Goal: Information Seeking & Learning: Learn about a topic

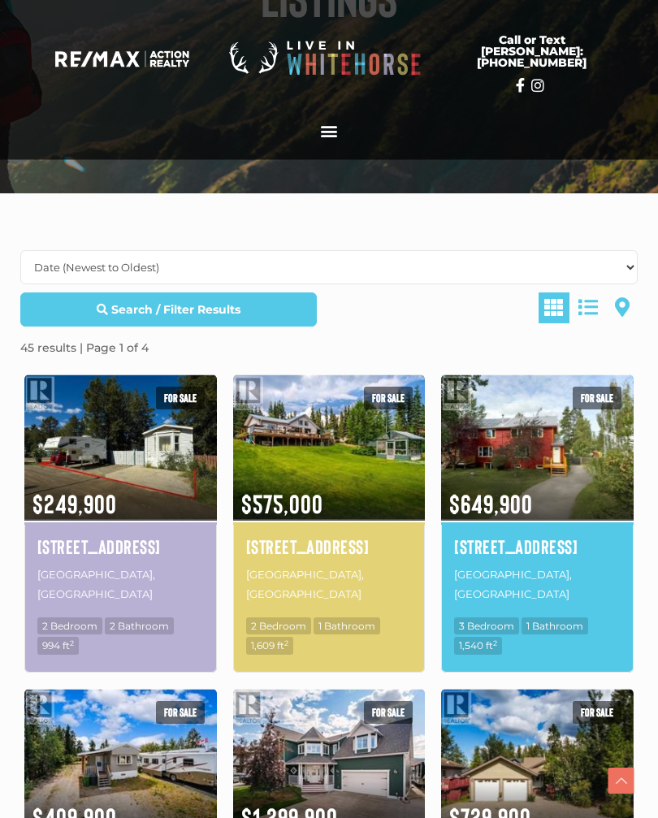
scroll to position [248, 0]
click at [369, 444] on img at bounding box center [329, 447] width 192 height 150
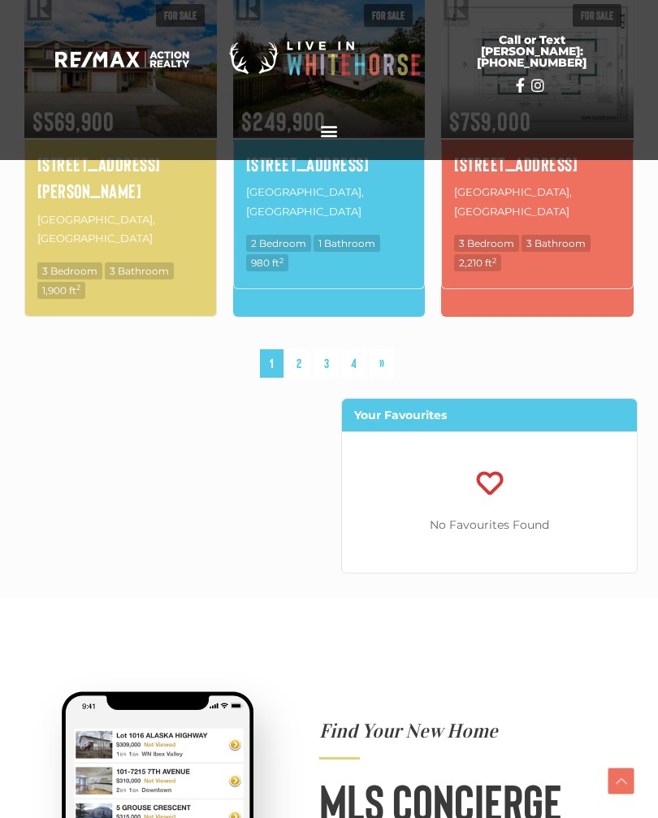
scroll to position [1545, 0]
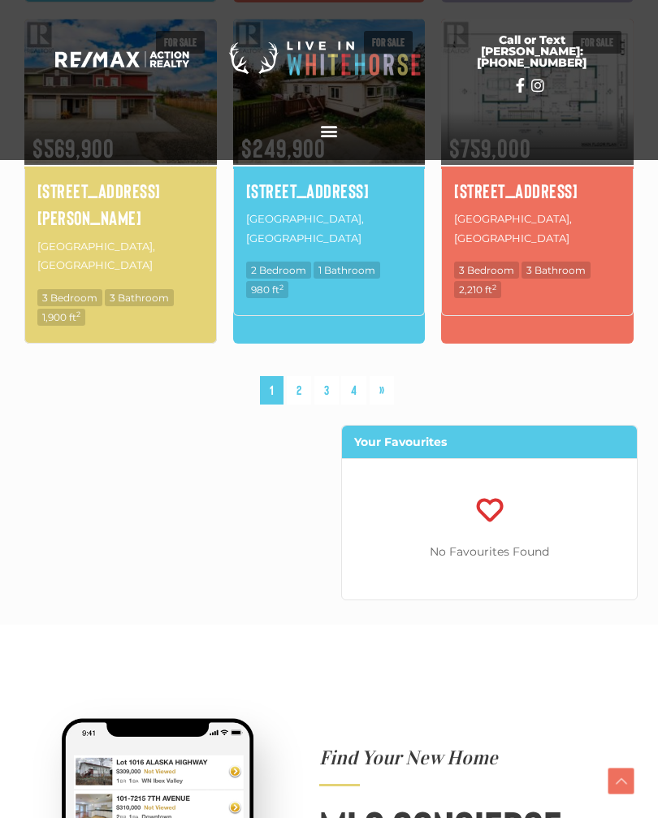
click at [300, 376] on link "2" at bounding box center [299, 390] width 24 height 28
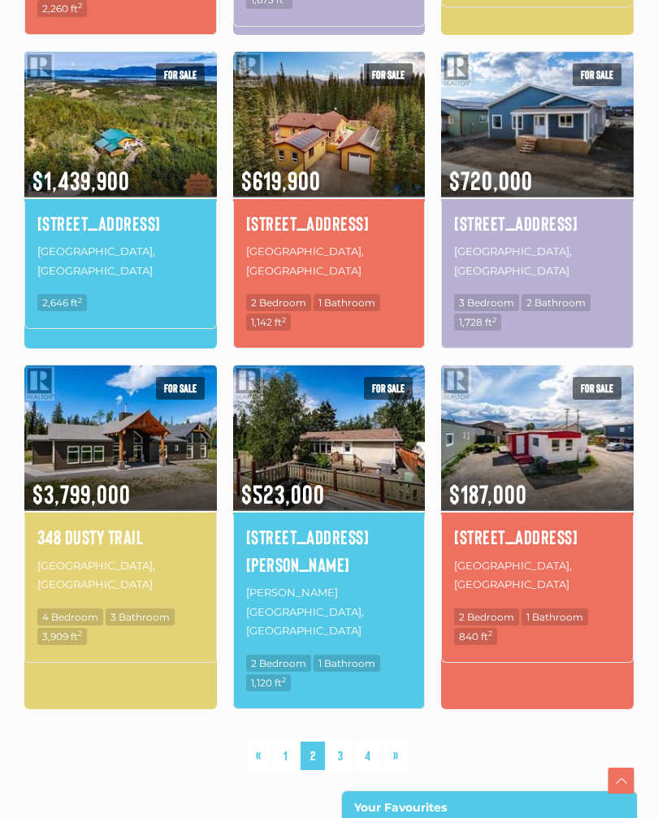
scroll to position [1227, 0]
click at [344, 741] on link "3" at bounding box center [340, 755] width 24 height 28
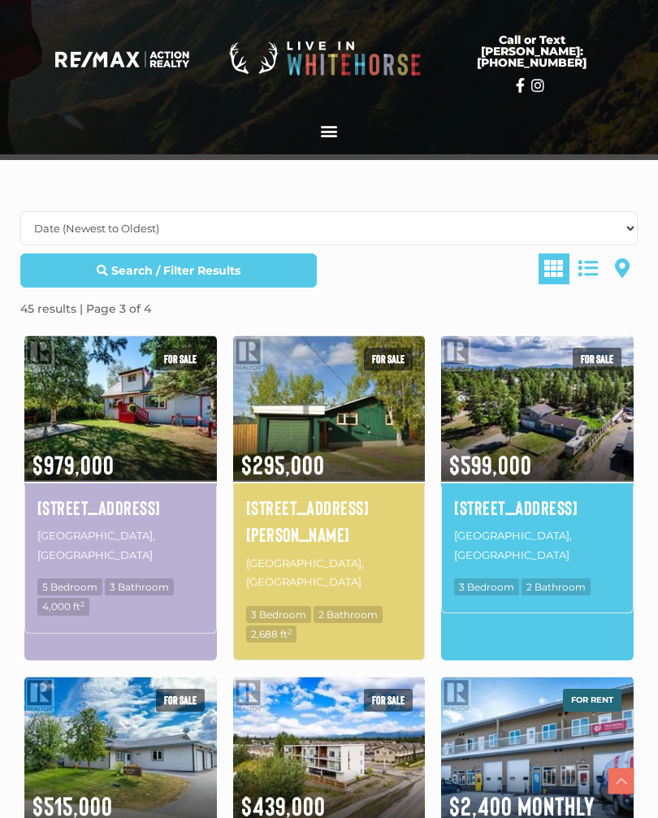
scroll to position [292, 0]
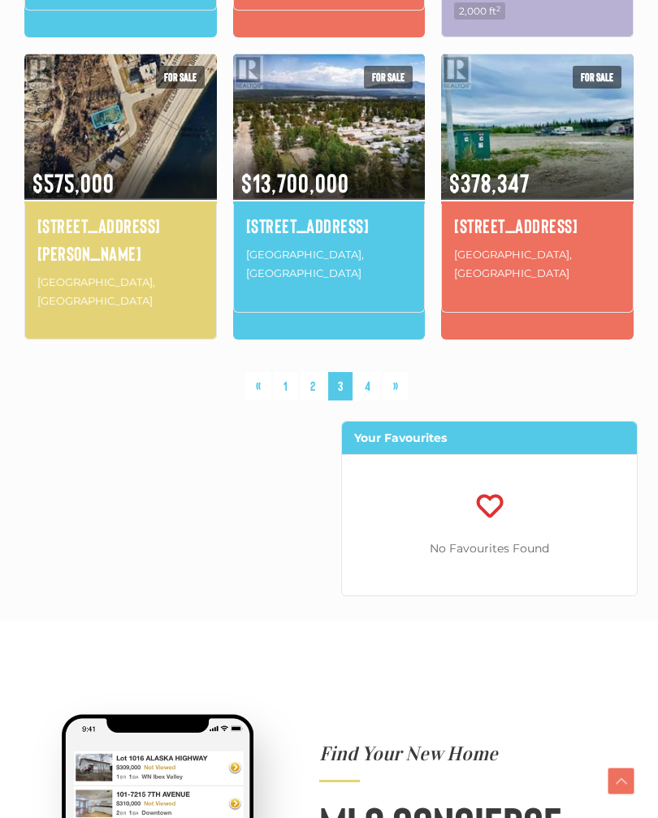
click at [369, 372] on link "4" at bounding box center [367, 386] width 25 height 28
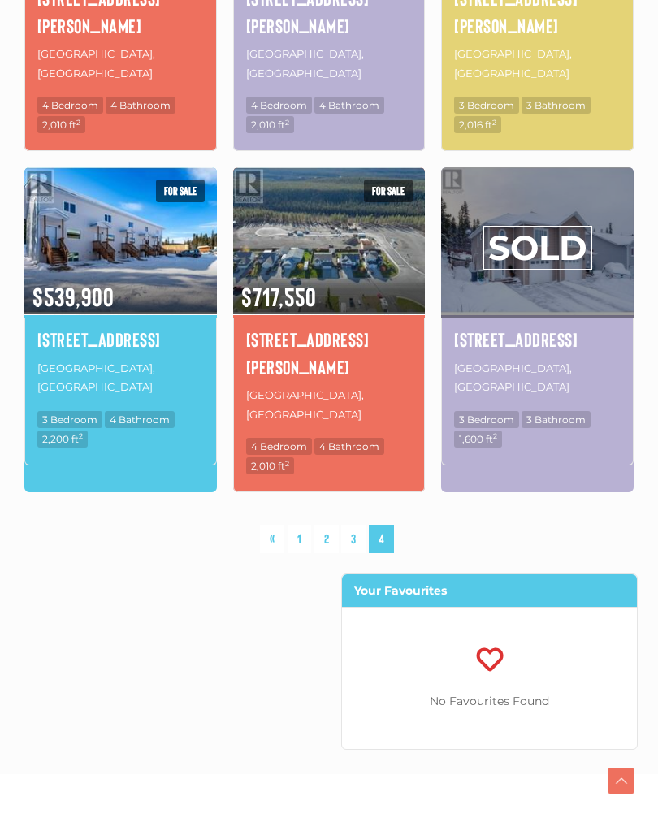
scroll to position [1138, 0]
click at [350, 525] on link "3" at bounding box center [353, 539] width 24 height 28
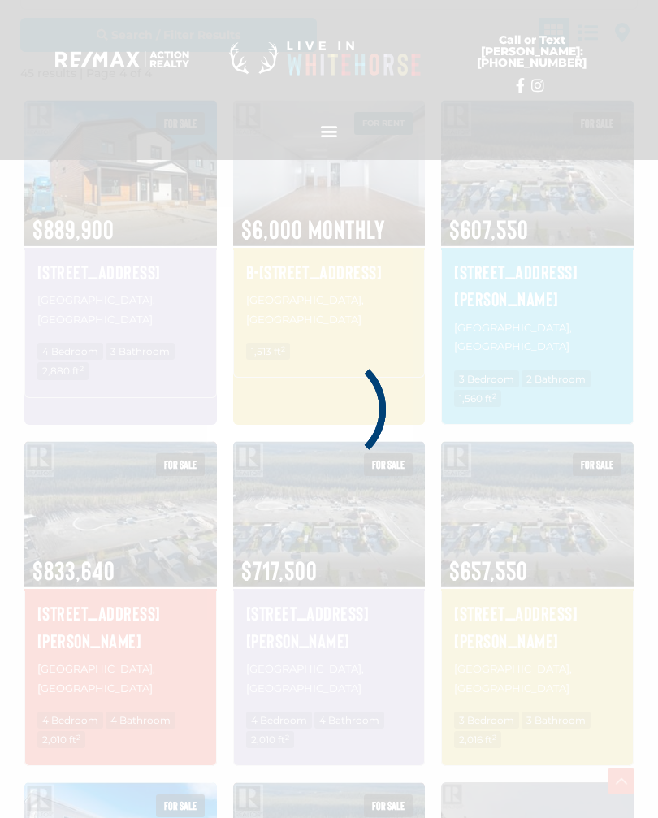
scroll to position [377, 0]
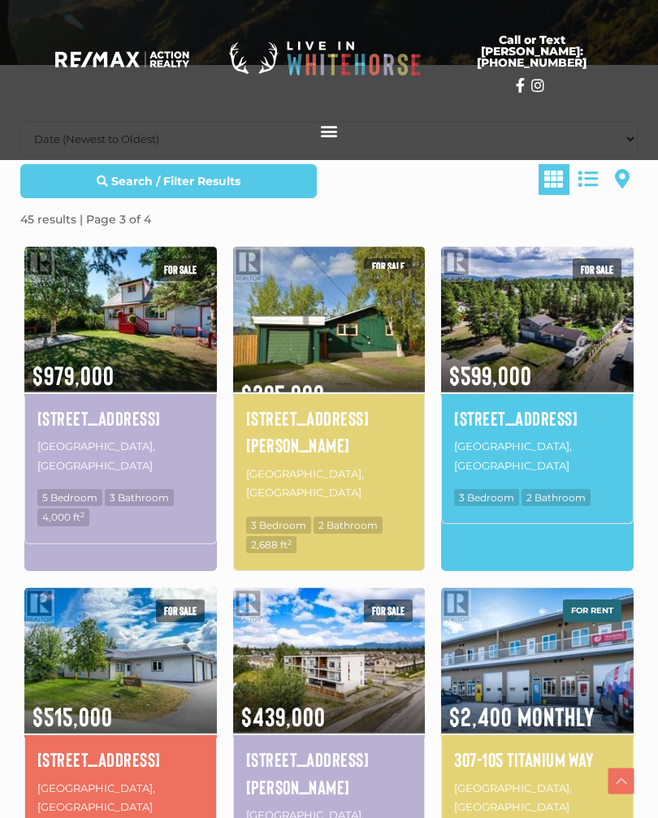
click at [384, 319] on img at bounding box center [329, 319] width 192 height 150
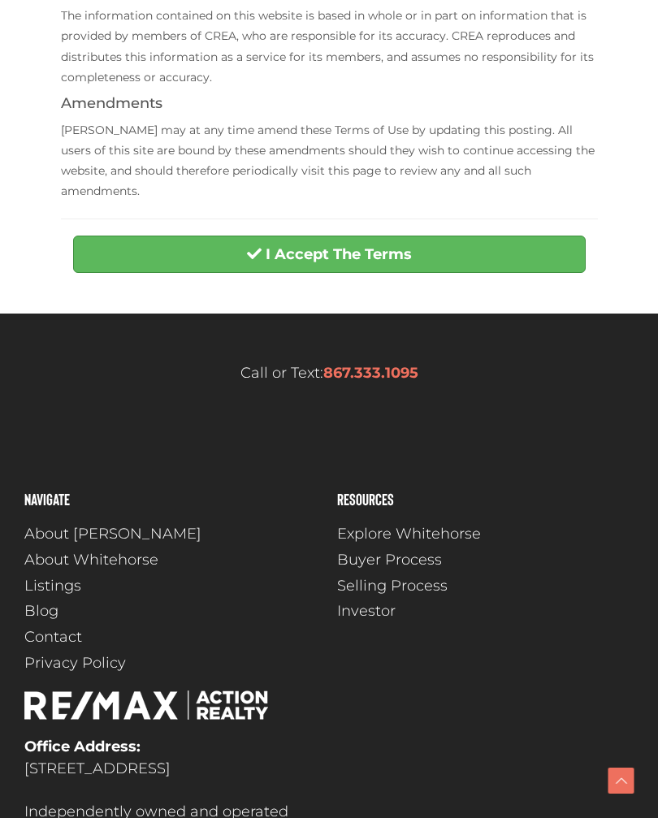
scroll to position [717, 0]
click at [366, 236] on button "I Accept The Terms" at bounding box center [329, 254] width 512 height 37
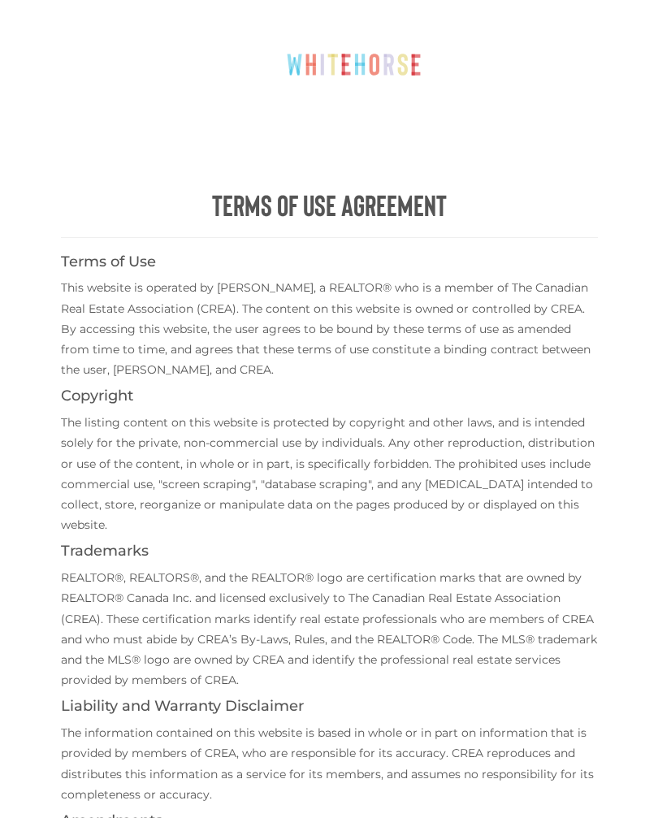
scroll to position [744, 0]
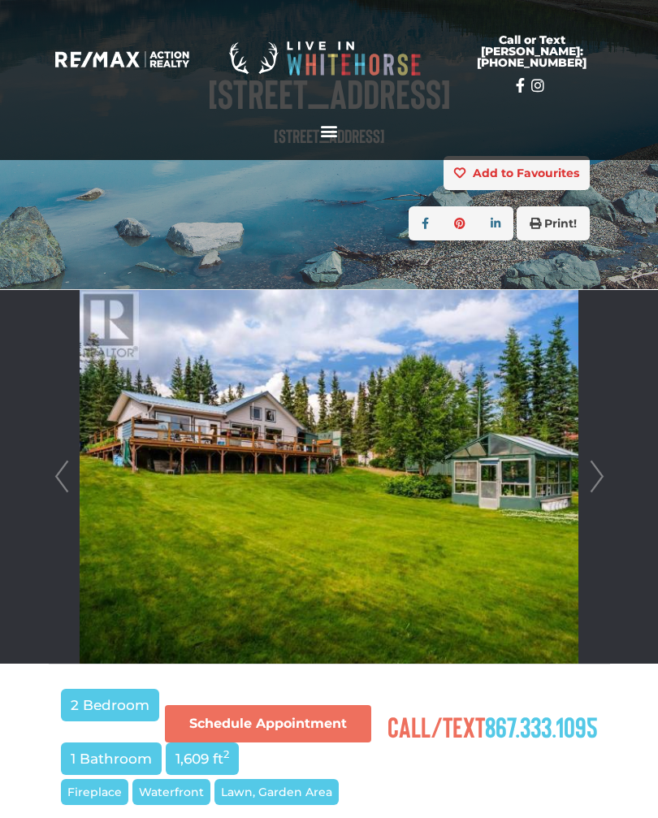
scroll to position [176, 0]
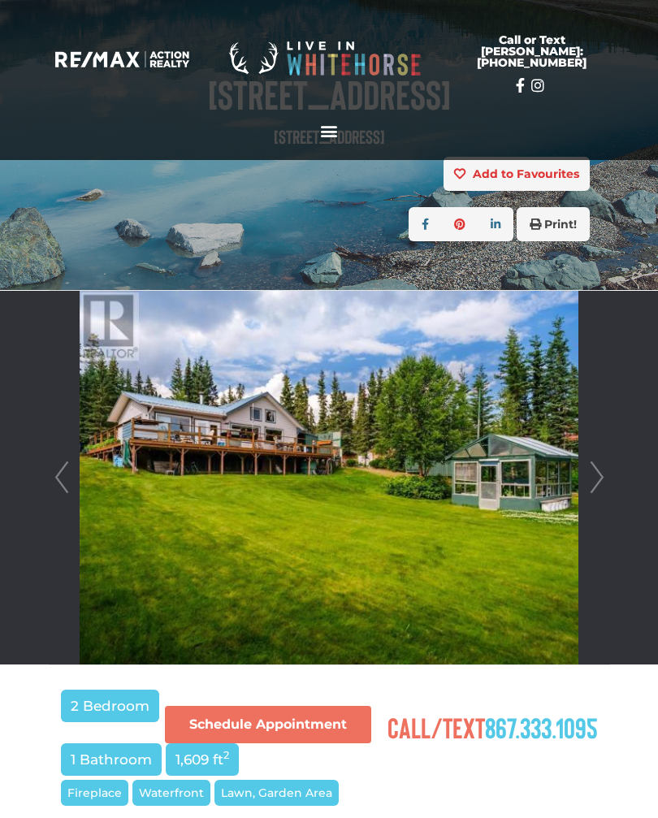
click at [588, 481] on link "Next" at bounding box center [597, 478] width 24 height 374
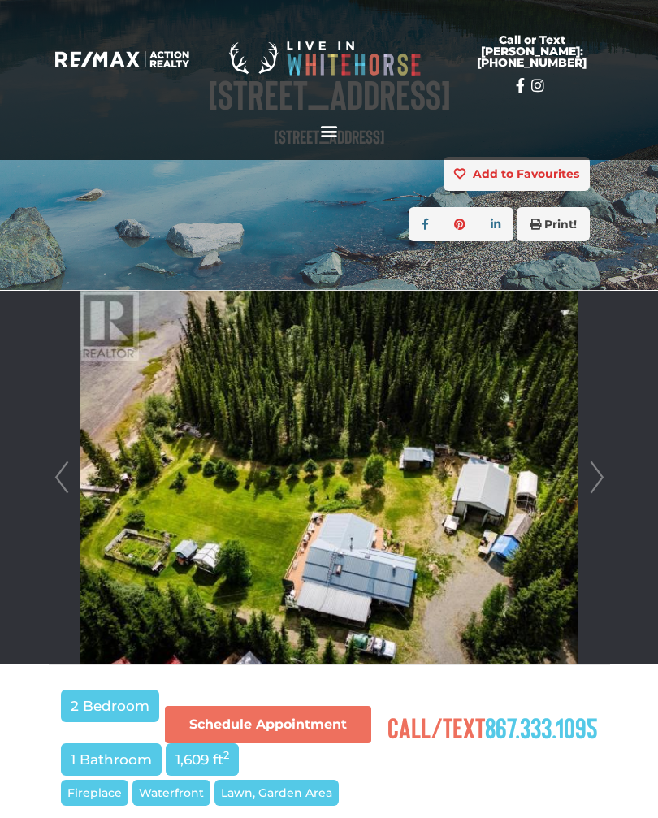
click at [598, 469] on link "Next" at bounding box center [597, 478] width 24 height 374
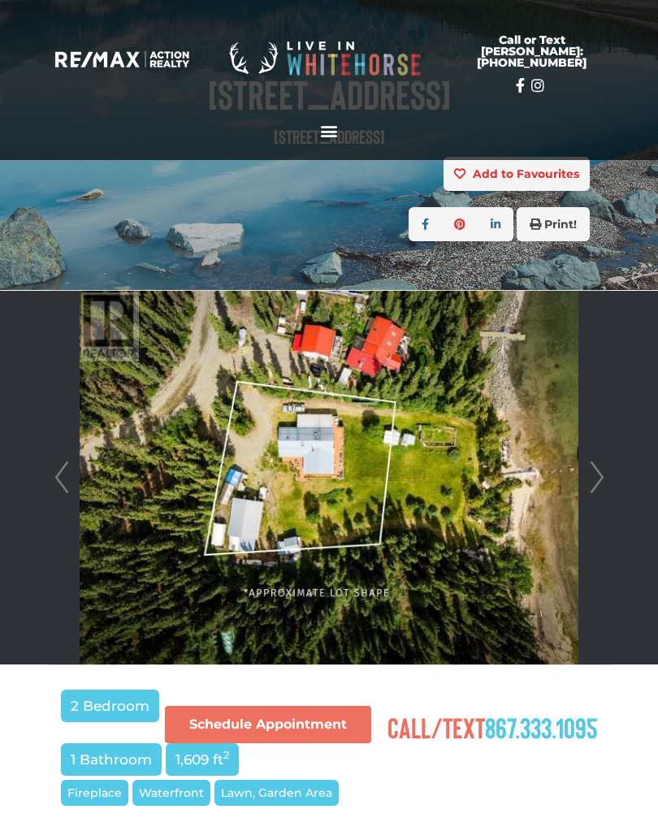
click at [592, 485] on link "Next" at bounding box center [597, 478] width 24 height 374
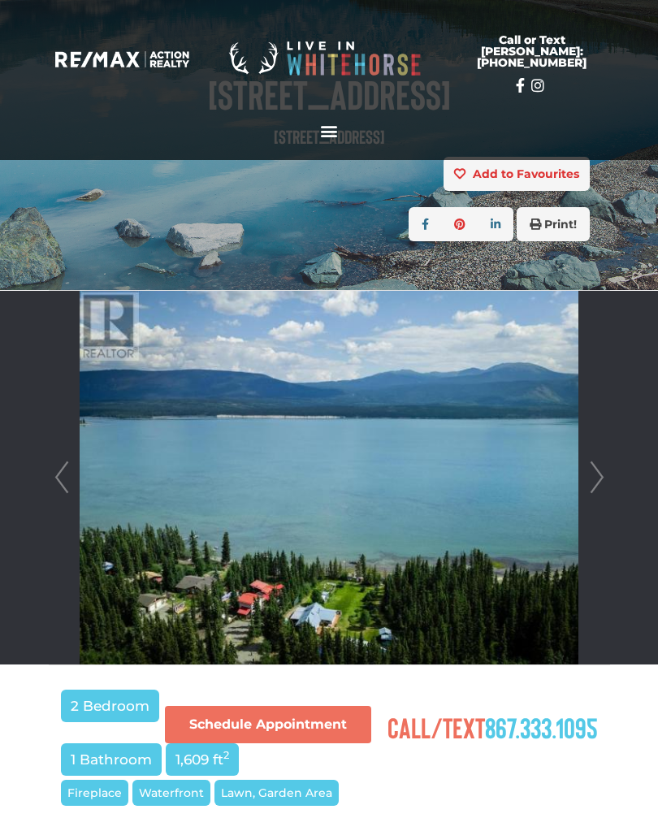
click at [592, 479] on link "Next" at bounding box center [597, 478] width 24 height 374
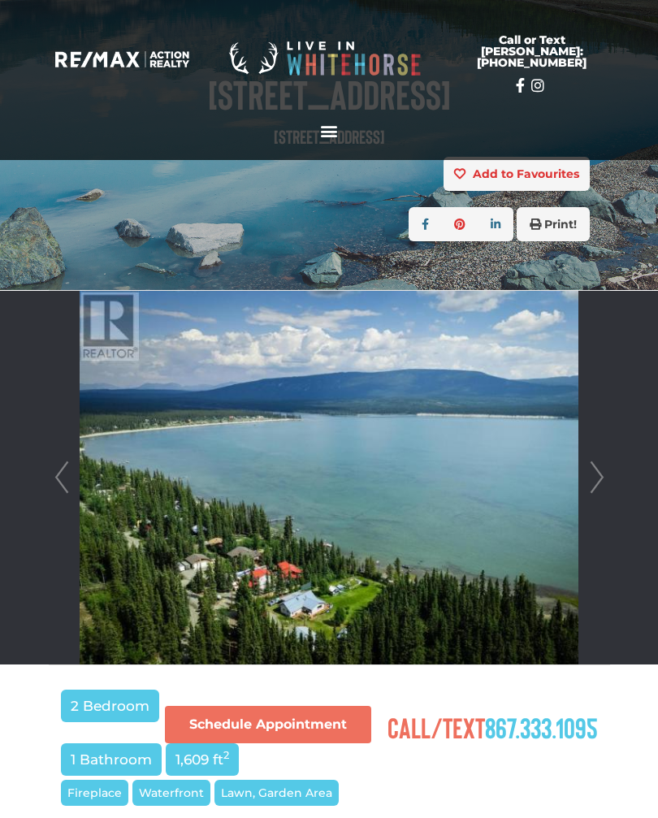
click at [590, 482] on link "Next" at bounding box center [597, 478] width 24 height 374
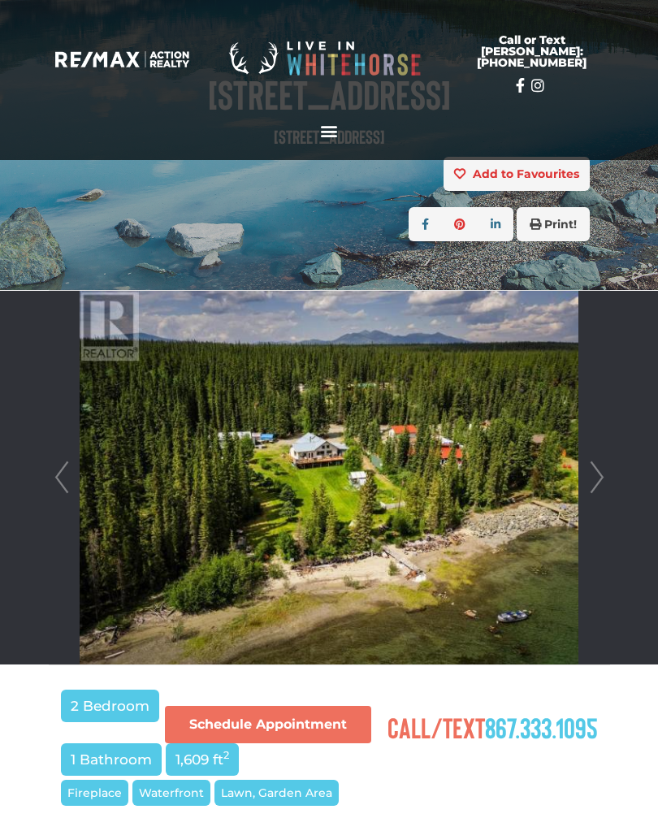
click at [591, 472] on link "Next" at bounding box center [597, 478] width 24 height 374
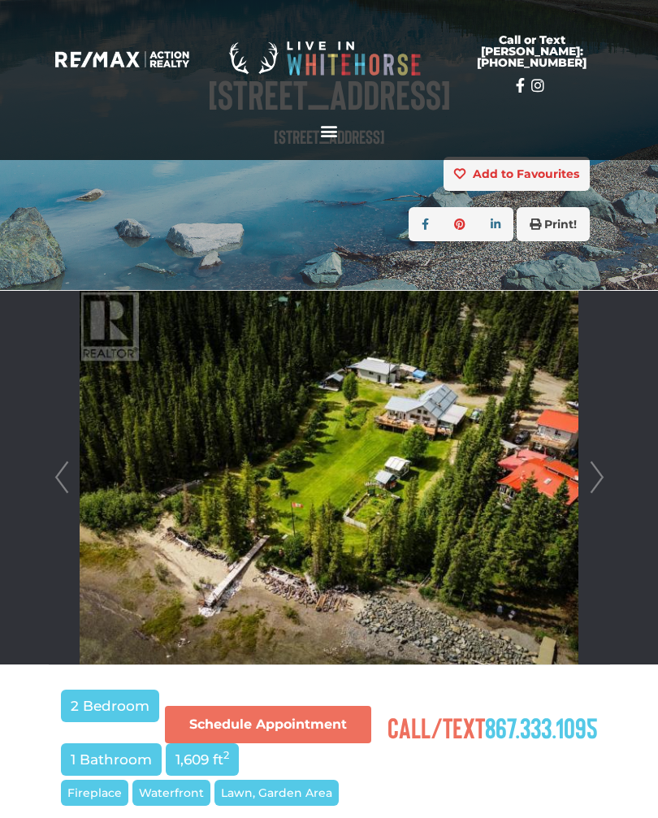
click at [594, 472] on link "Next" at bounding box center [597, 478] width 24 height 374
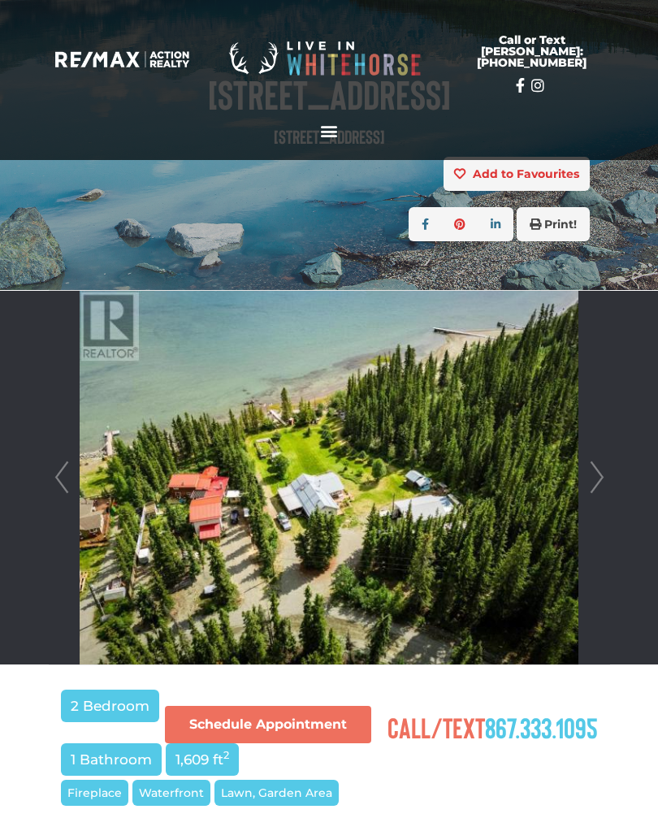
click at [594, 480] on link "Next" at bounding box center [597, 478] width 24 height 374
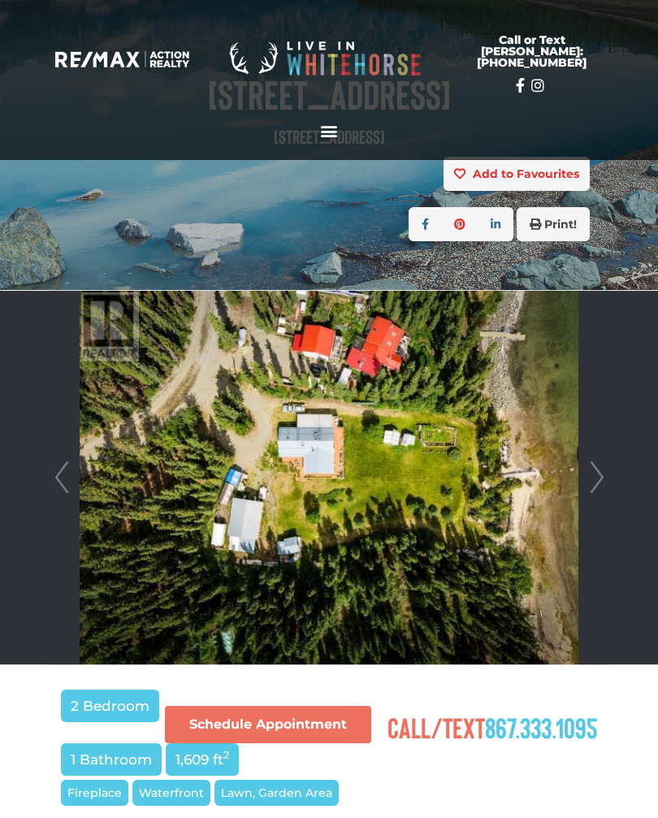
click at [594, 481] on link "Next" at bounding box center [597, 478] width 24 height 374
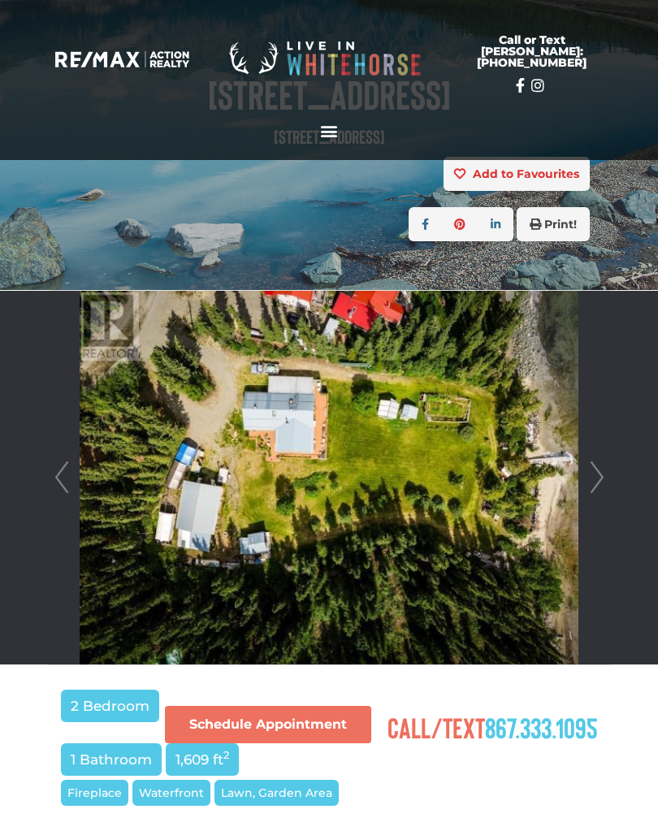
click at [594, 480] on link "Next" at bounding box center [597, 478] width 24 height 374
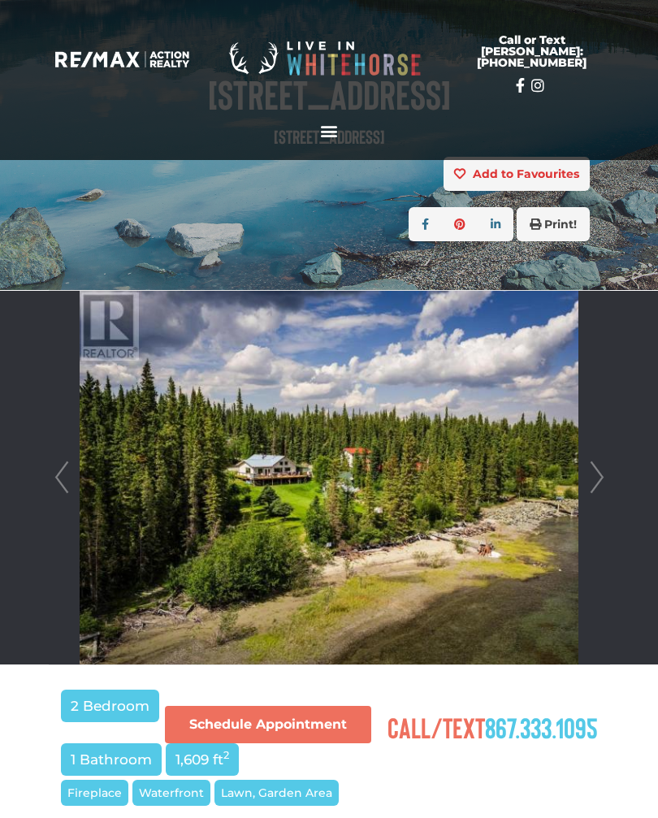
click at [593, 476] on link "Next" at bounding box center [597, 478] width 24 height 374
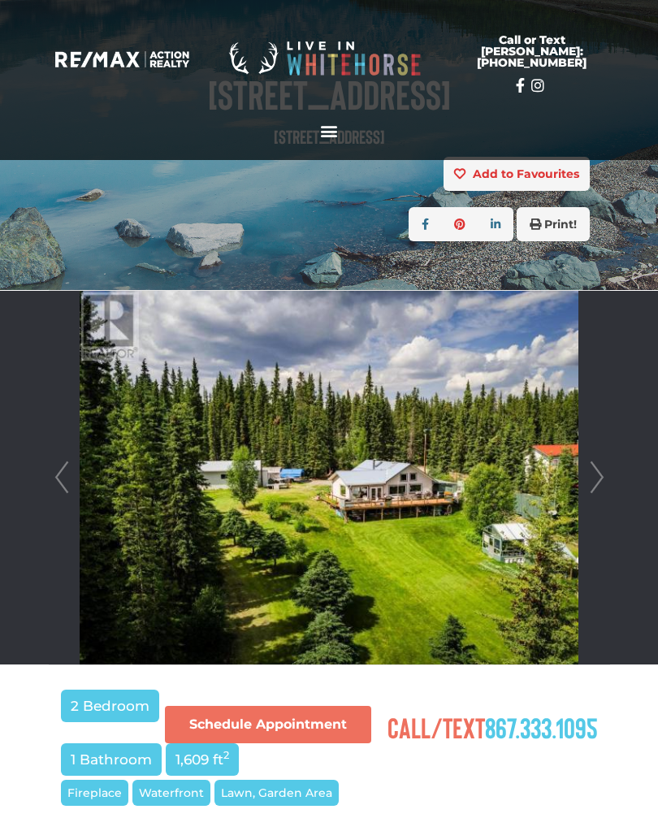
click at [590, 483] on link "Next" at bounding box center [597, 478] width 24 height 374
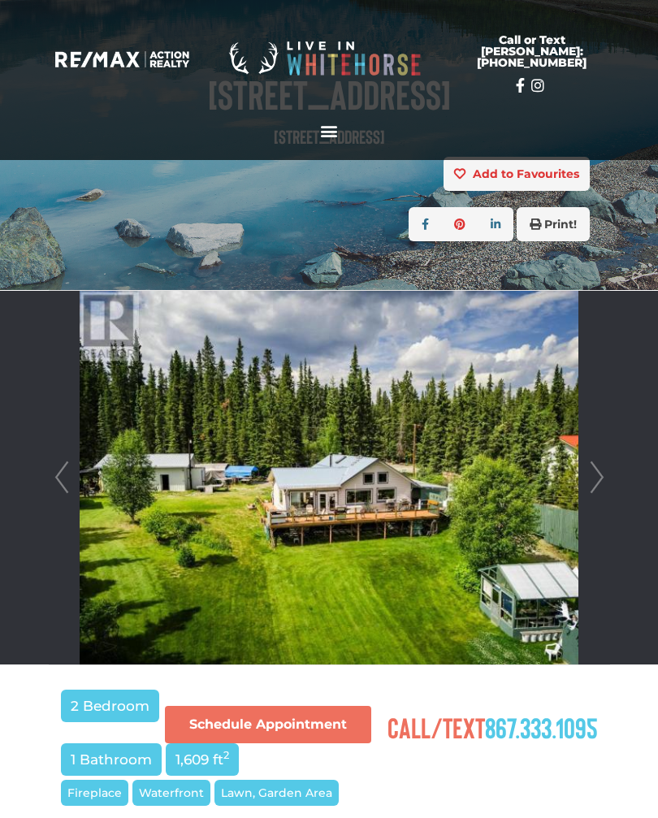
click at [592, 483] on link "Next" at bounding box center [597, 478] width 24 height 374
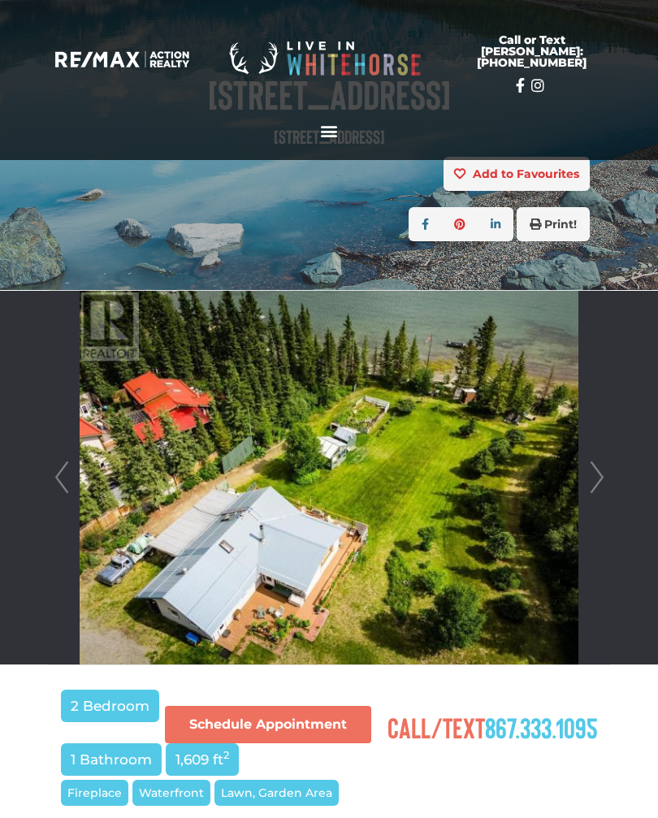
click at [591, 482] on link "Next" at bounding box center [597, 478] width 24 height 374
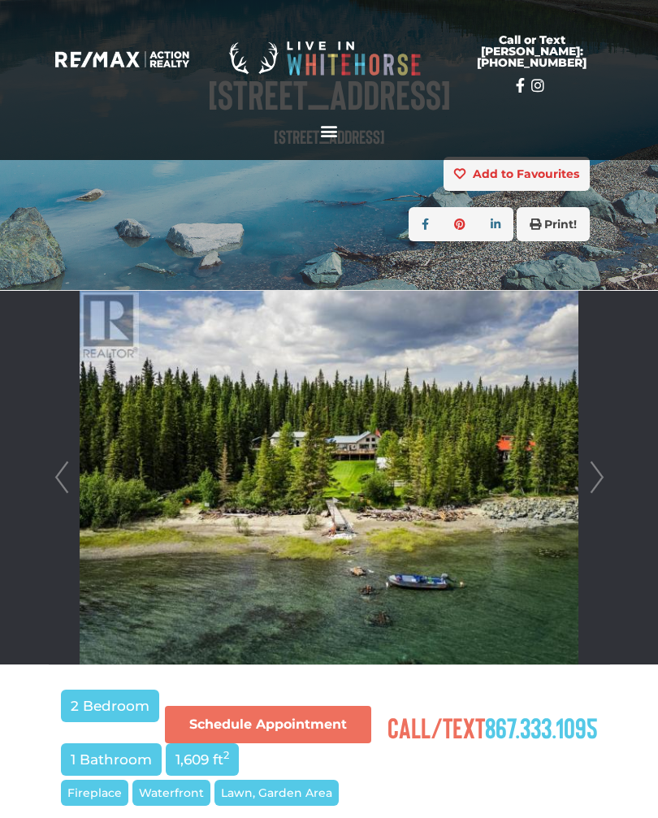
click at [592, 478] on link "Next" at bounding box center [597, 478] width 24 height 374
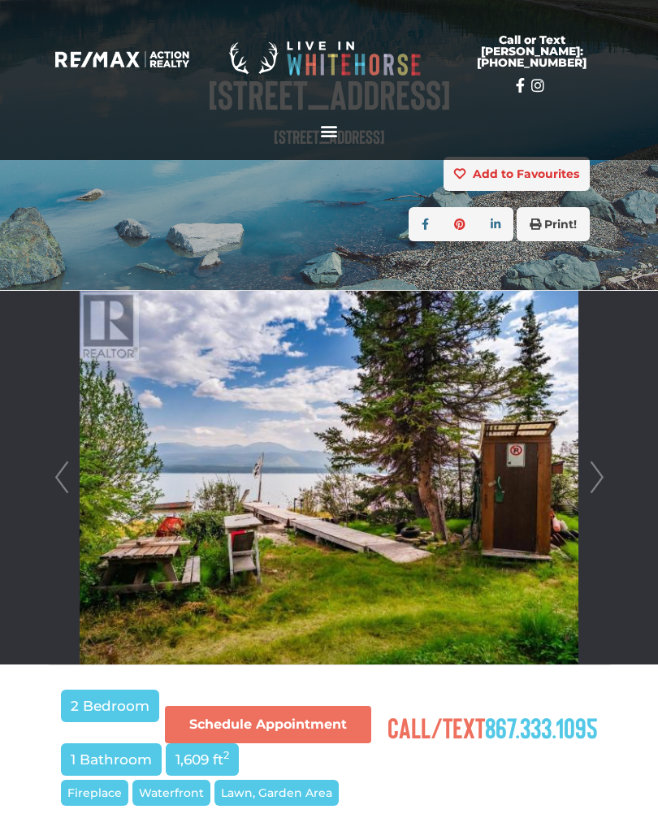
click at [594, 473] on link "Next" at bounding box center [597, 478] width 24 height 374
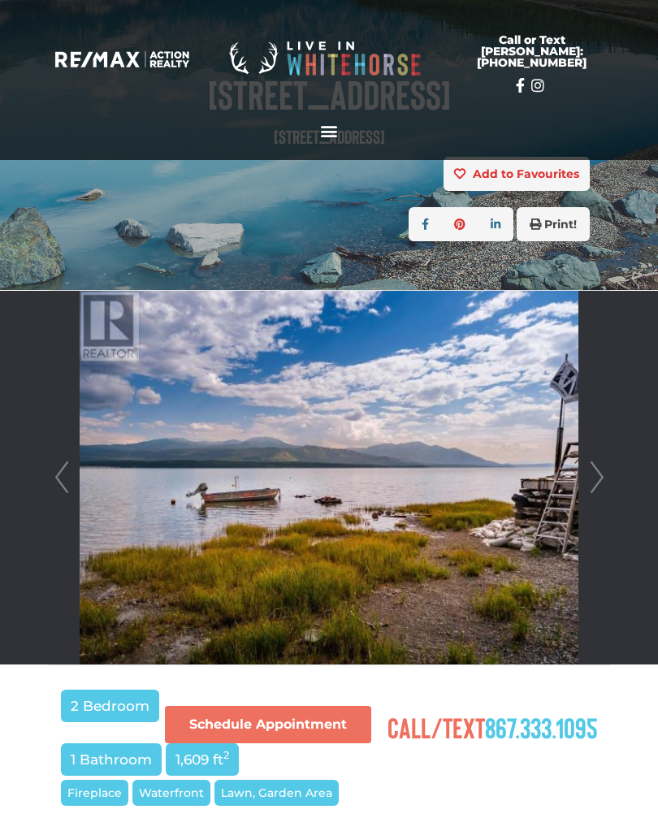
click at [594, 473] on link "Next" at bounding box center [597, 478] width 24 height 374
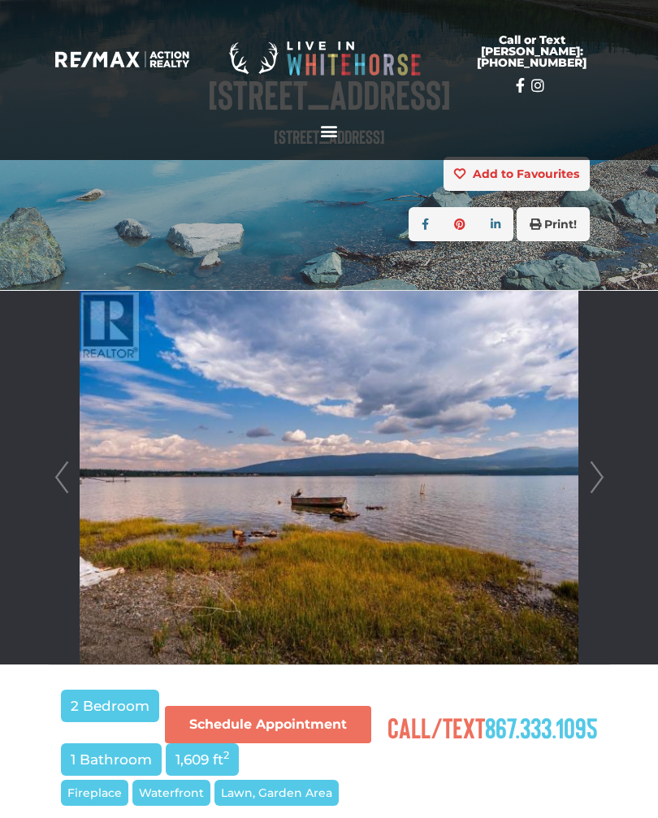
click at [594, 479] on link "Next" at bounding box center [597, 478] width 24 height 374
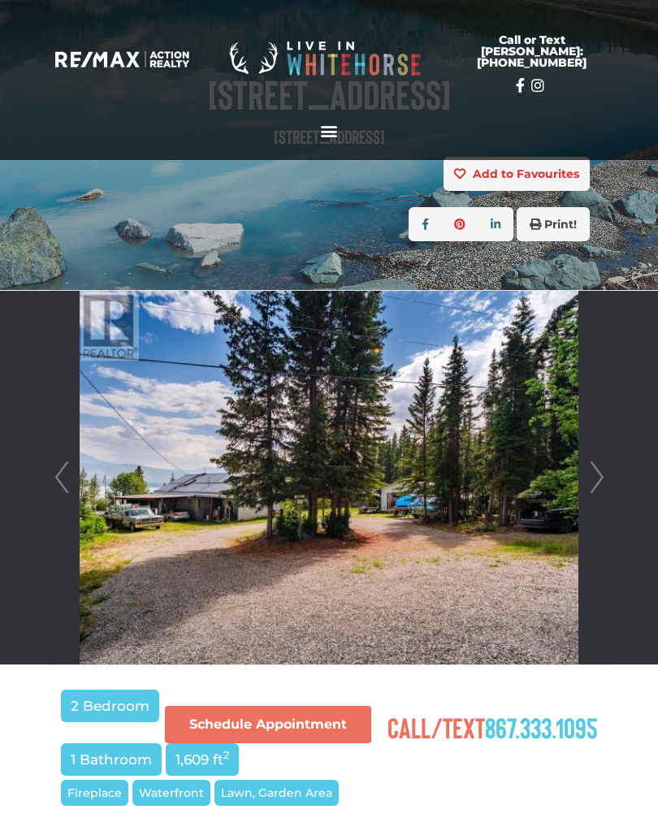
click at [592, 486] on link "Next" at bounding box center [597, 478] width 24 height 374
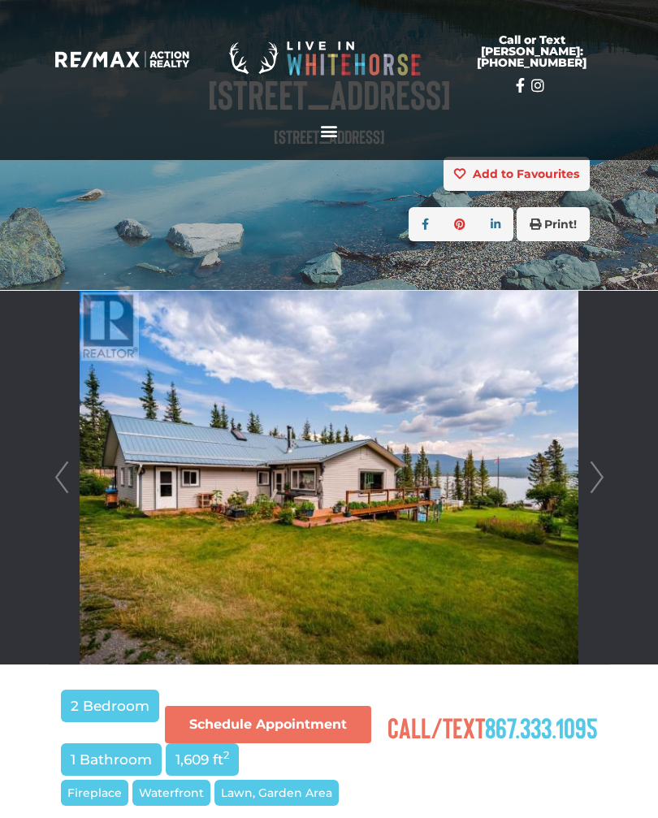
click at [590, 483] on link "Next" at bounding box center [597, 478] width 24 height 374
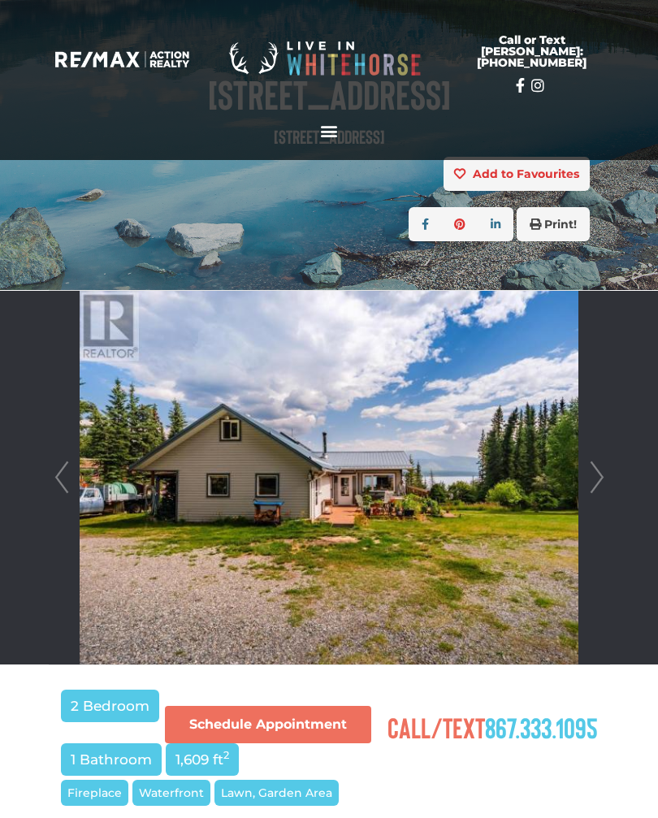
click at [592, 484] on link "Next" at bounding box center [597, 478] width 24 height 374
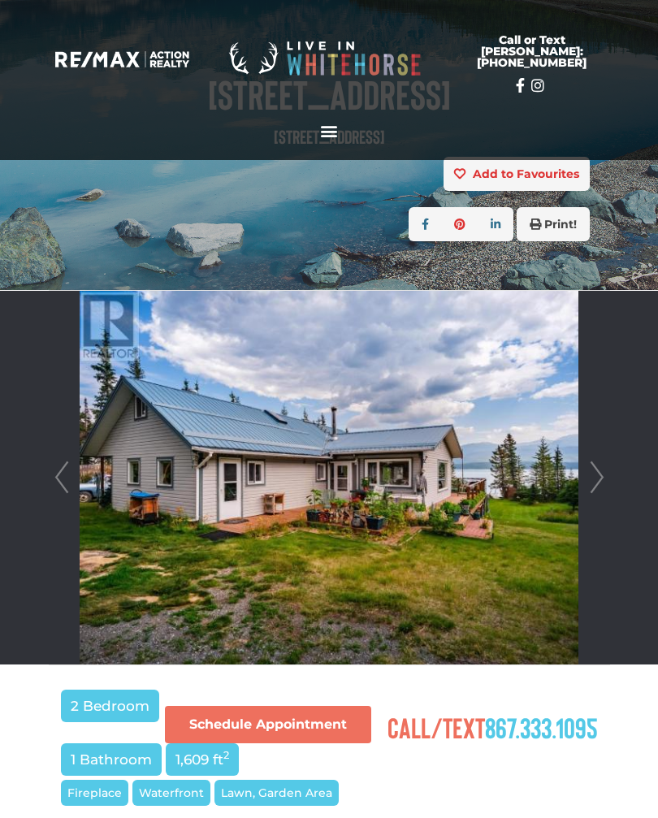
click at [593, 484] on link "Next" at bounding box center [597, 478] width 24 height 374
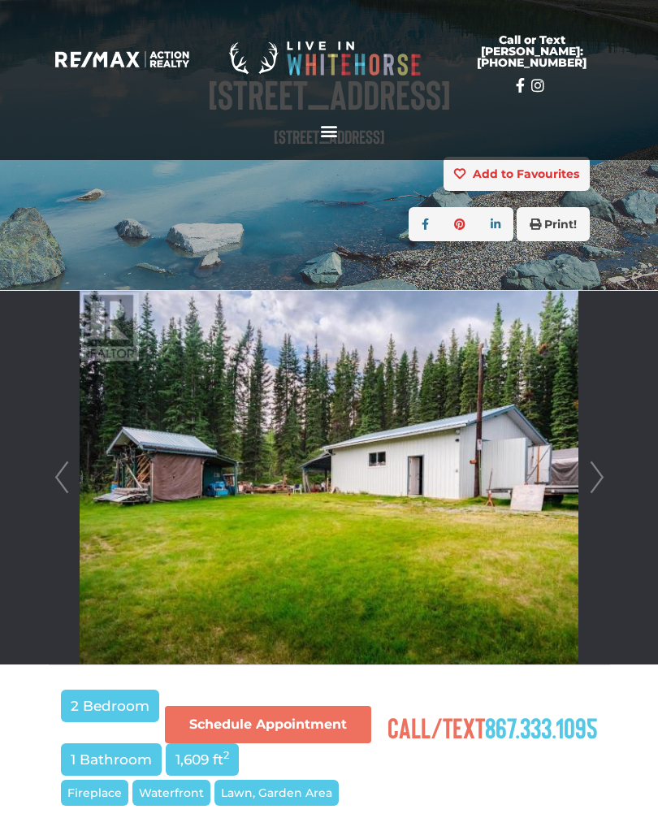
click at [590, 487] on link "Next" at bounding box center [597, 478] width 24 height 374
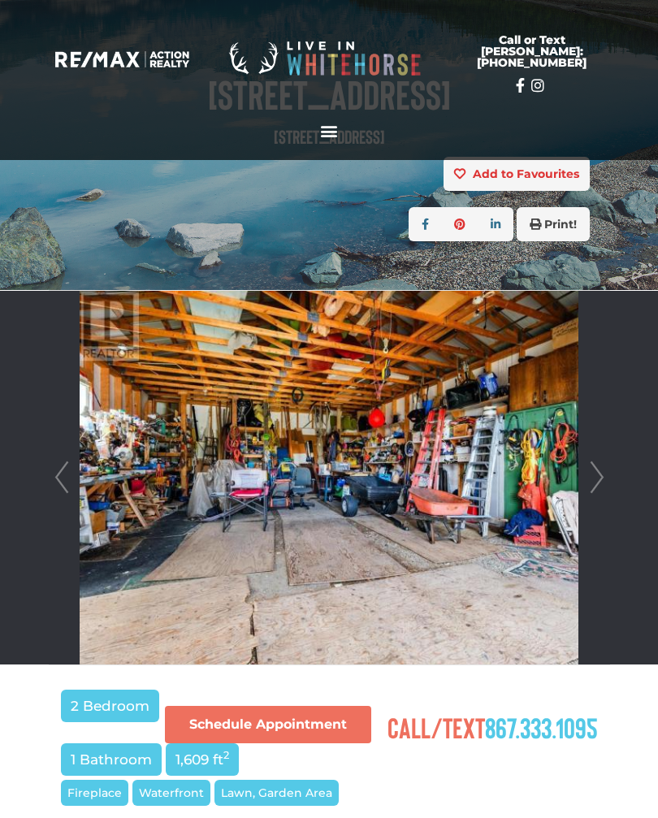
click at [593, 481] on link "Next" at bounding box center [597, 478] width 24 height 374
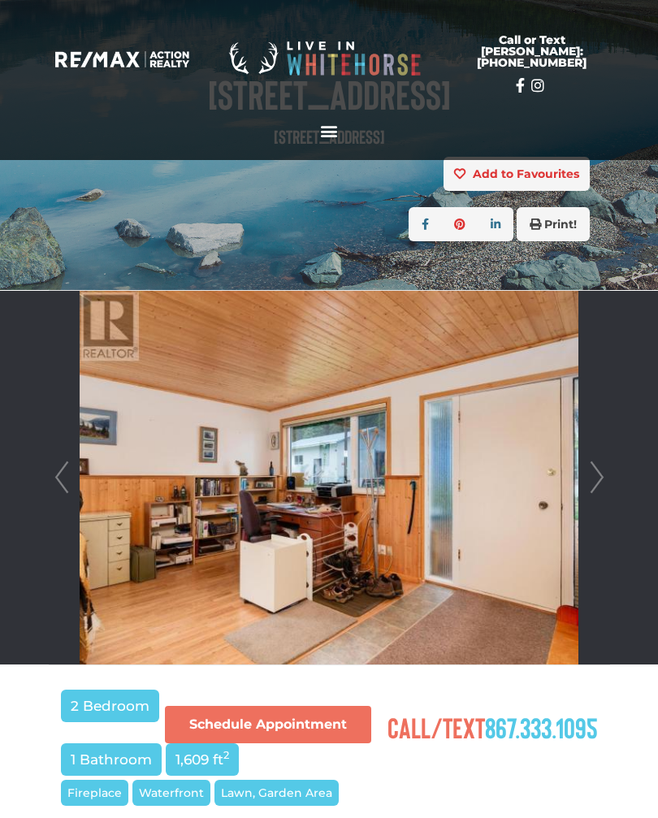
click at [595, 488] on link "Next" at bounding box center [597, 478] width 24 height 374
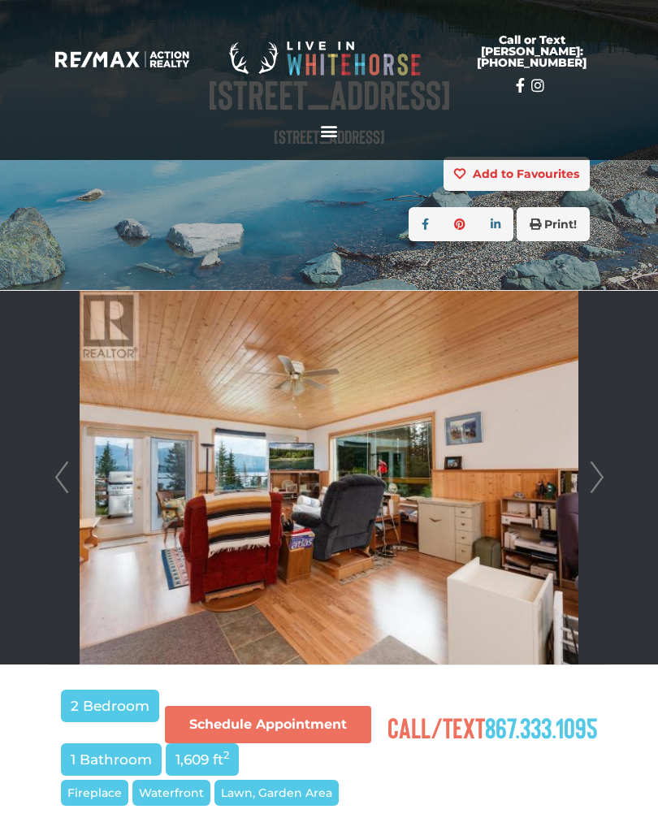
click at [596, 492] on link "Next" at bounding box center [597, 478] width 24 height 374
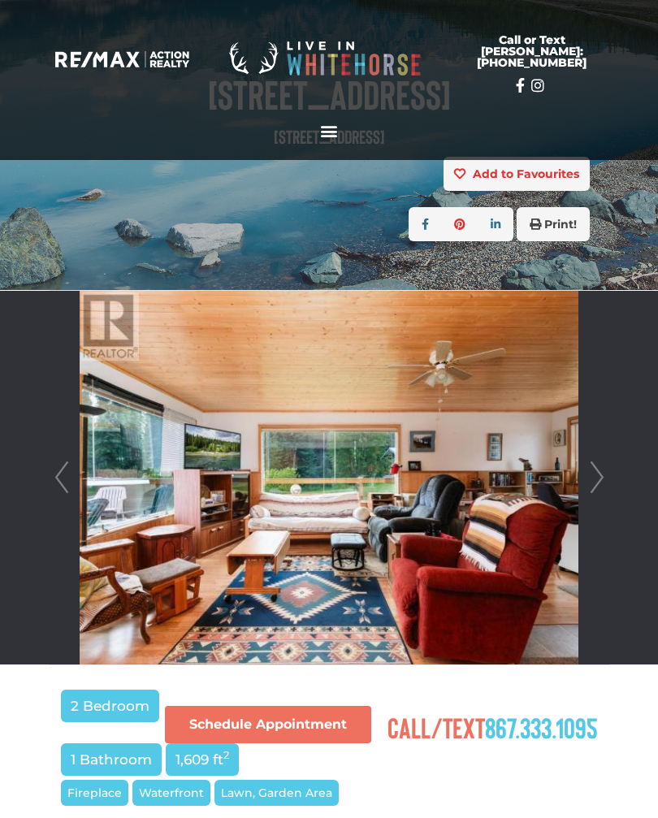
click at [594, 494] on link "Next" at bounding box center [597, 478] width 24 height 374
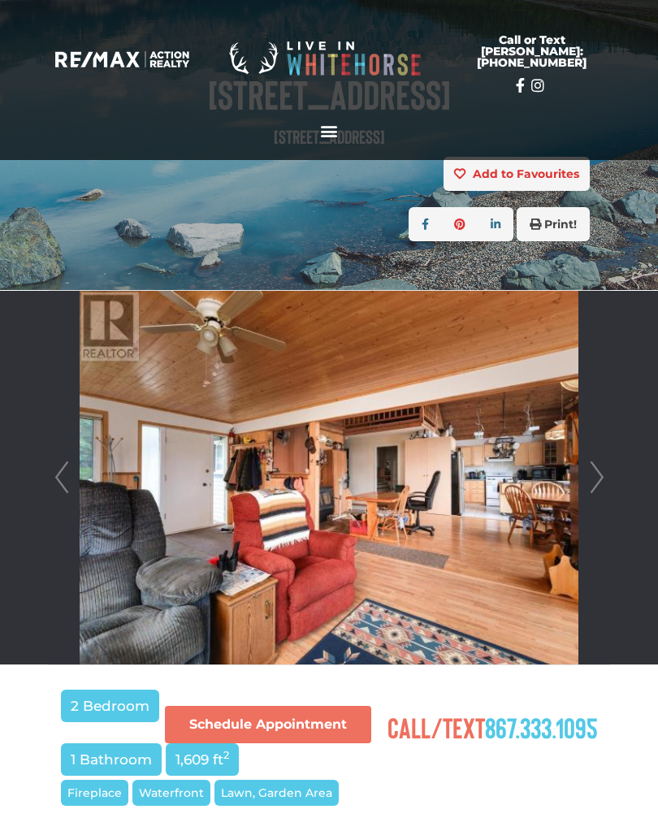
click at [591, 491] on link "Next" at bounding box center [597, 478] width 24 height 374
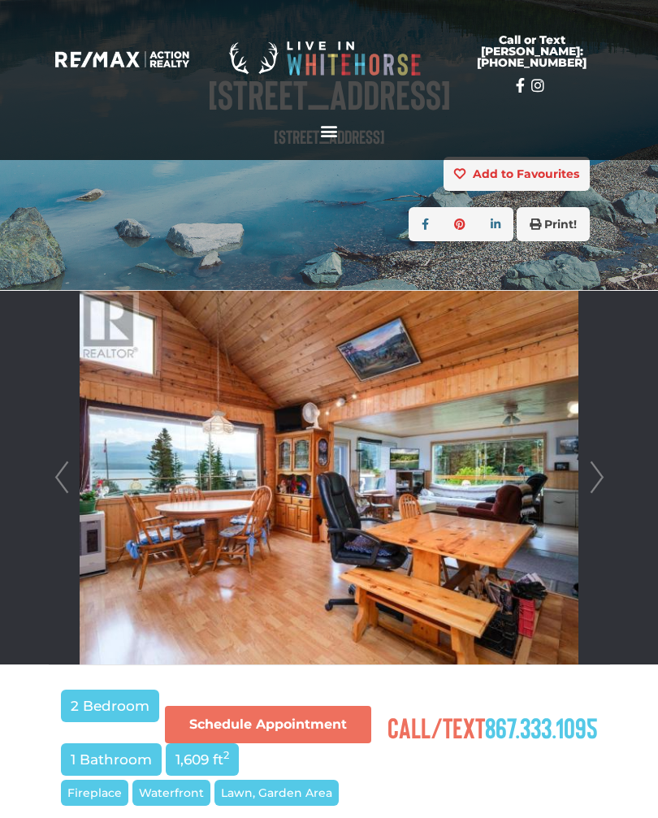
click at [590, 481] on link "Next" at bounding box center [597, 478] width 24 height 374
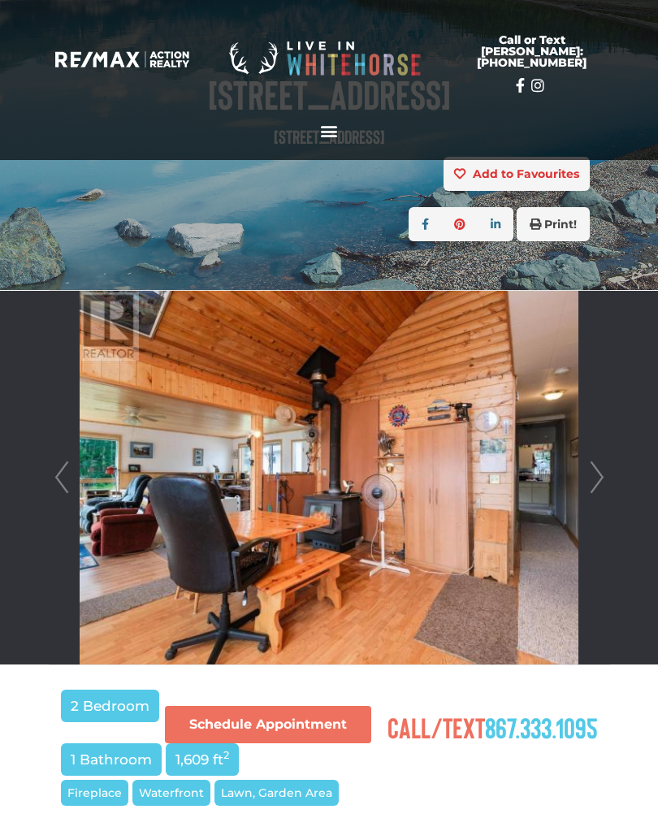
click at [590, 486] on link "Next" at bounding box center [597, 478] width 24 height 374
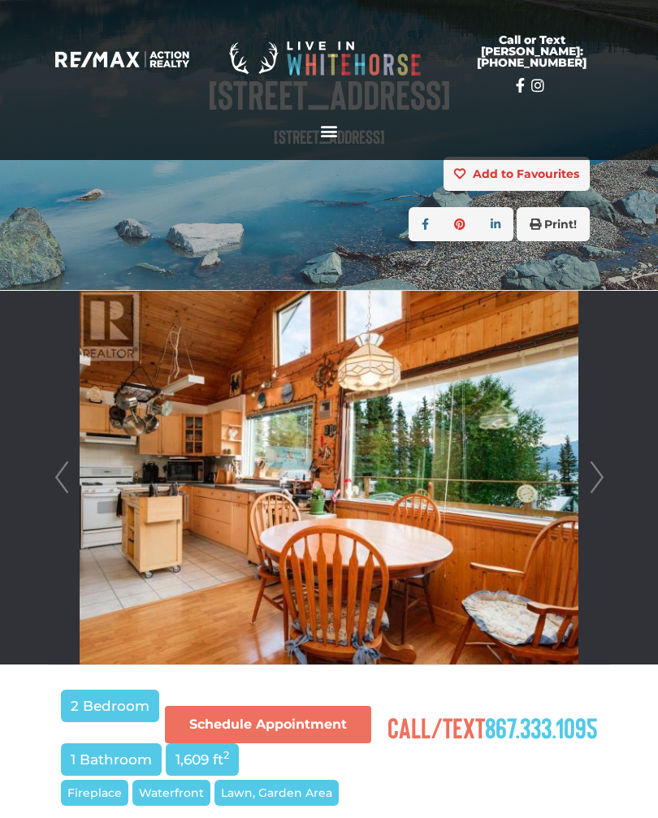
click at [589, 485] on link "Next" at bounding box center [597, 478] width 24 height 374
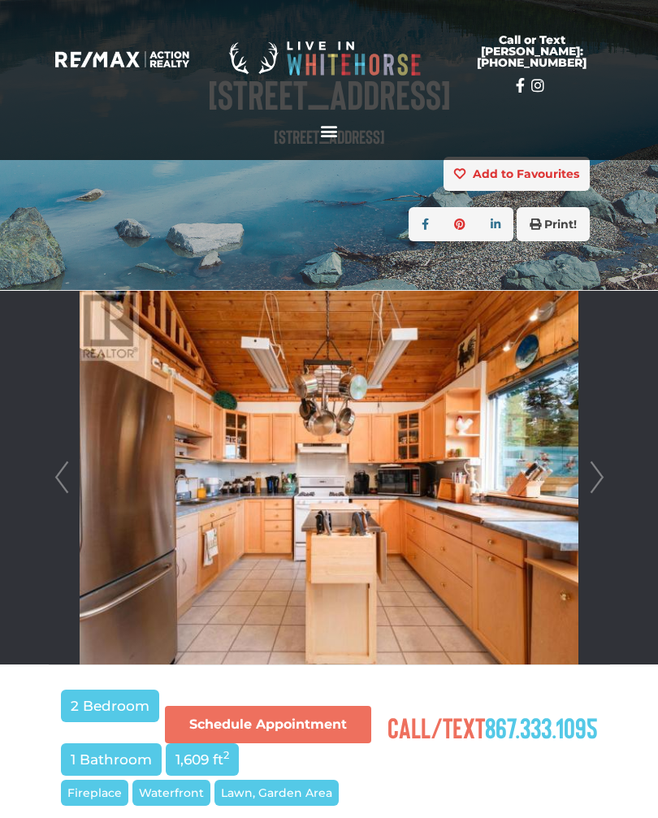
click at [590, 486] on link "Next" at bounding box center [597, 478] width 24 height 374
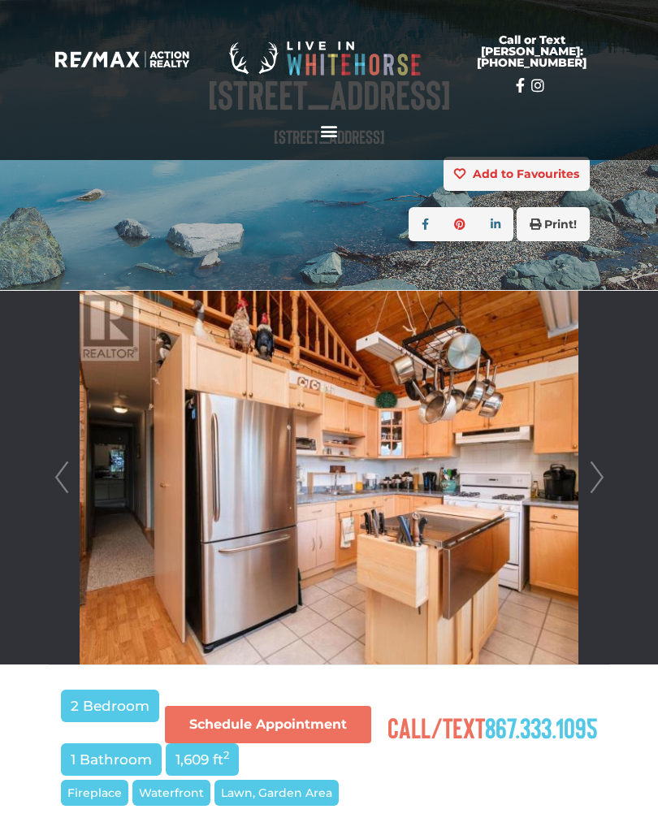
click at [589, 486] on link "Next" at bounding box center [597, 478] width 24 height 374
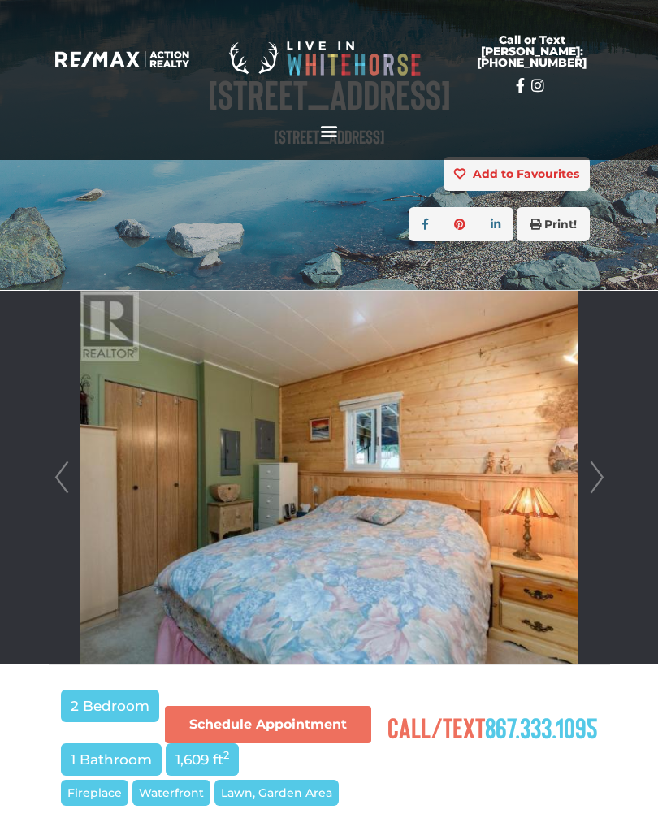
click at [591, 477] on link "Next" at bounding box center [597, 478] width 24 height 374
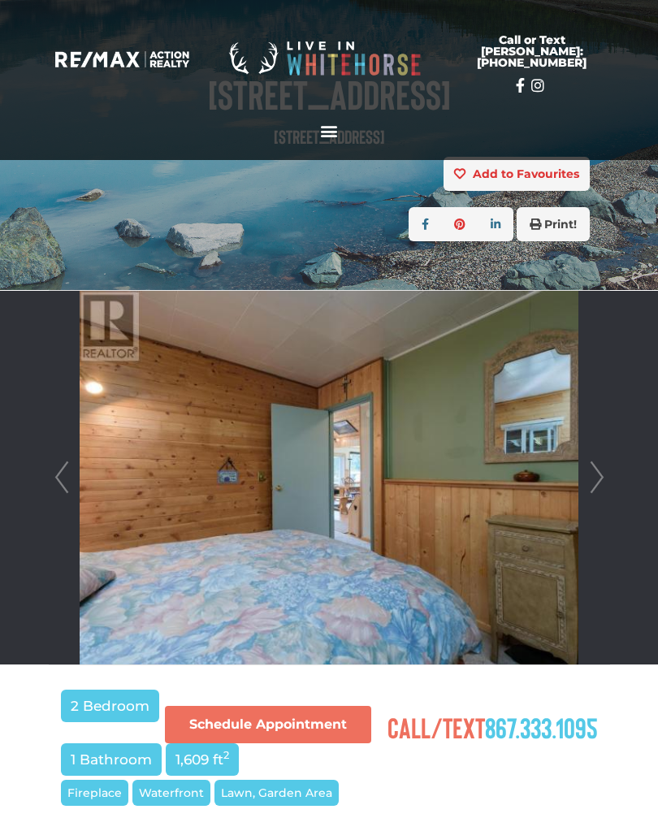
click at [589, 485] on link "Next" at bounding box center [597, 478] width 24 height 374
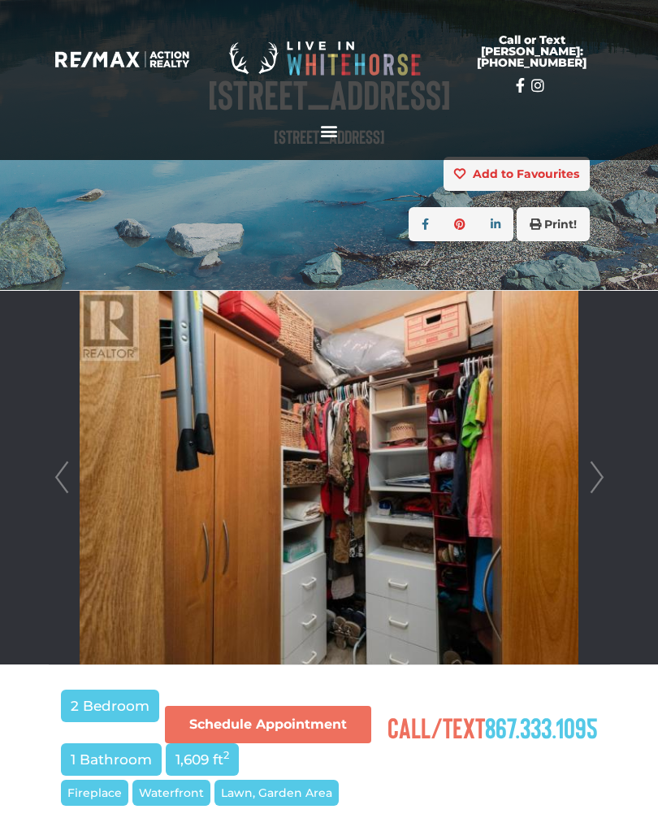
click at [591, 490] on link "Next" at bounding box center [597, 478] width 24 height 374
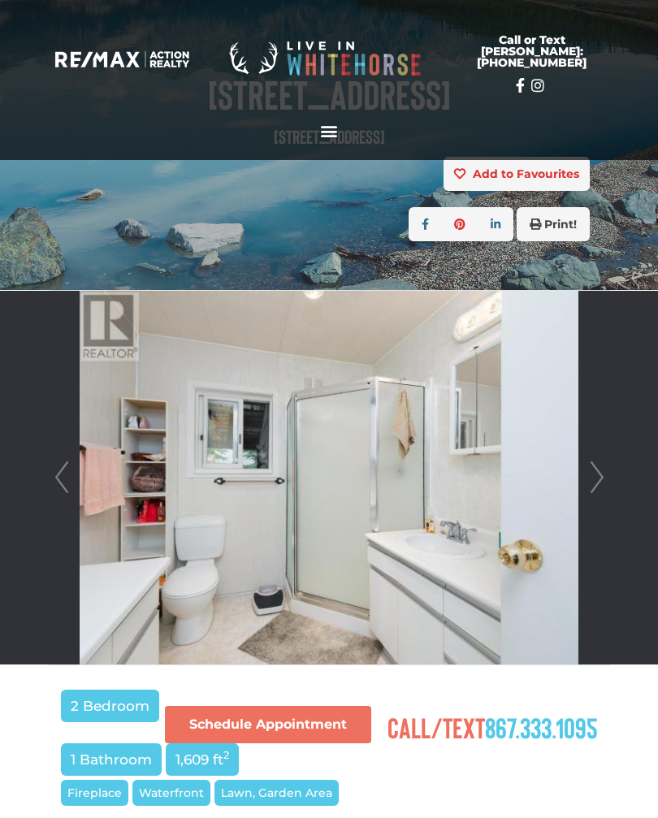
click at [591, 482] on link "Next" at bounding box center [597, 478] width 24 height 374
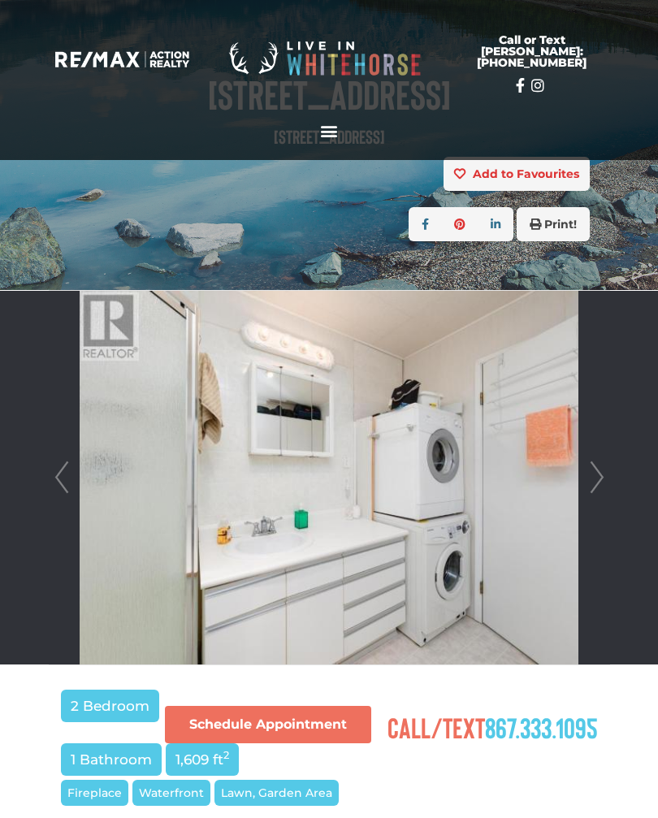
click at [590, 486] on link "Next" at bounding box center [597, 478] width 24 height 374
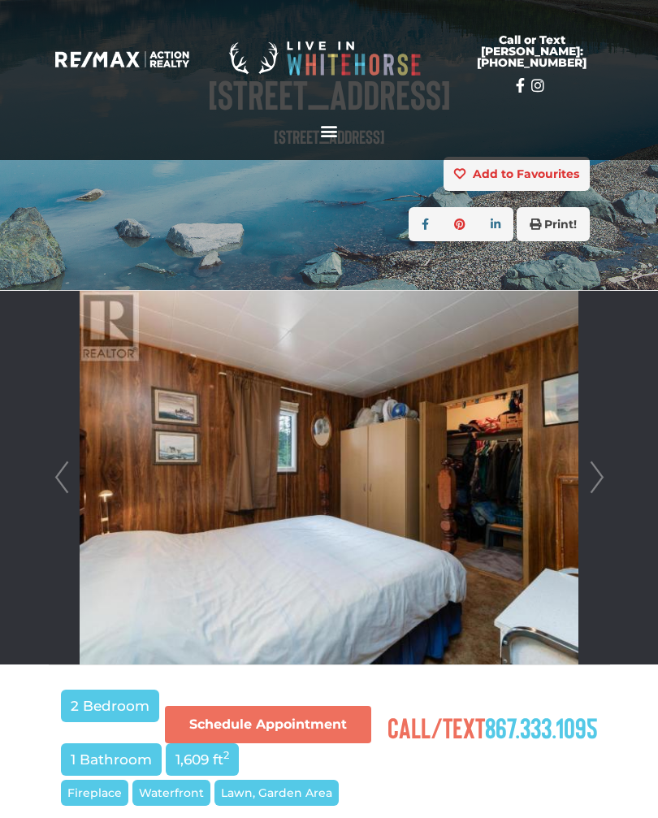
click at [590, 487] on link "Next" at bounding box center [597, 478] width 24 height 374
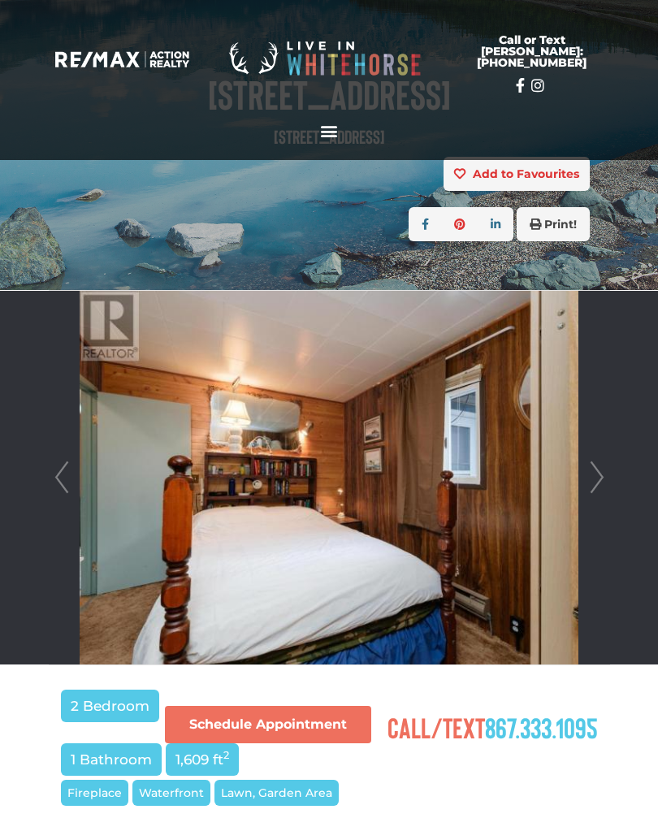
click at [590, 490] on link "Next" at bounding box center [597, 478] width 24 height 374
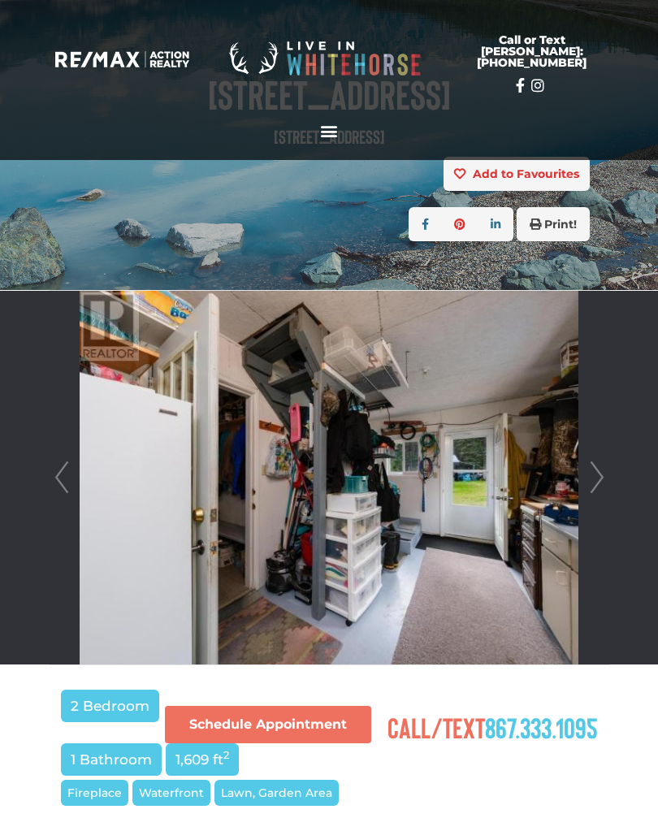
click at [590, 490] on link "Next" at bounding box center [597, 478] width 24 height 374
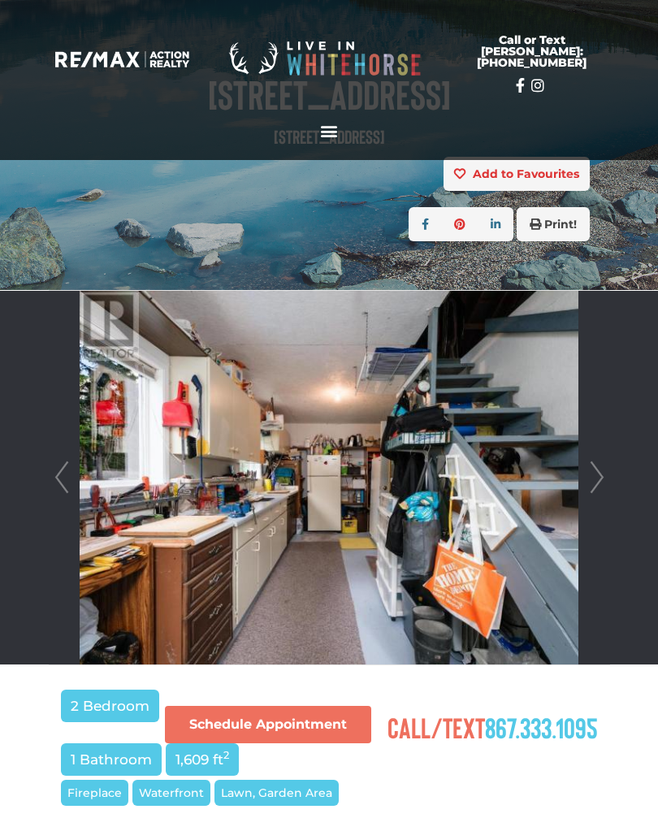
click at [590, 489] on link "Next" at bounding box center [597, 478] width 24 height 374
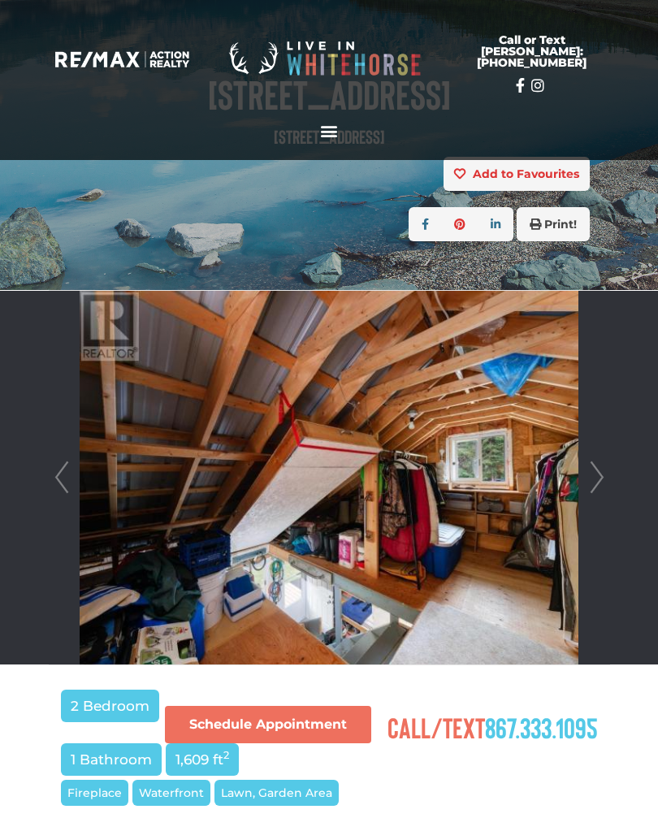
click at [588, 490] on link "Next" at bounding box center [597, 478] width 24 height 374
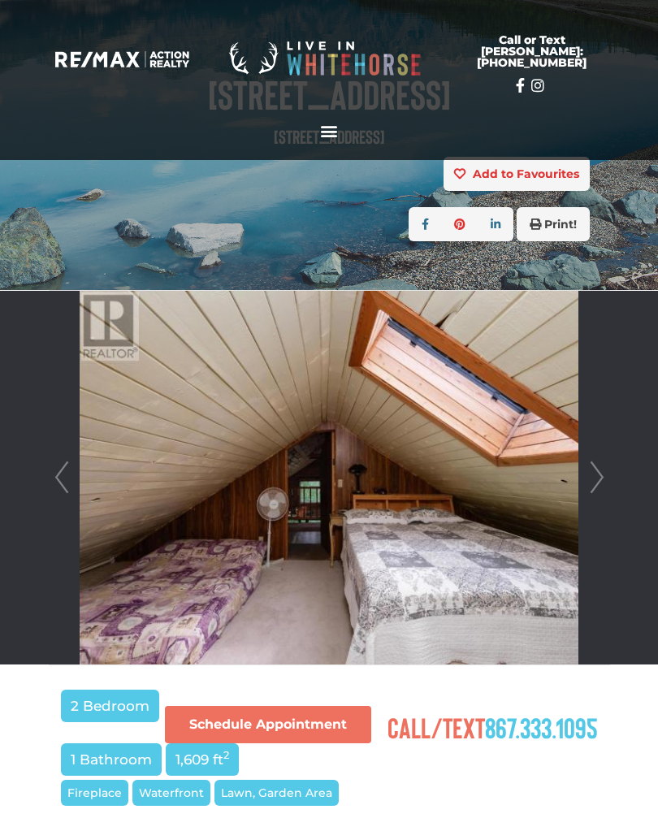
click at [588, 493] on link "Next" at bounding box center [597, 478] width 24 height 374
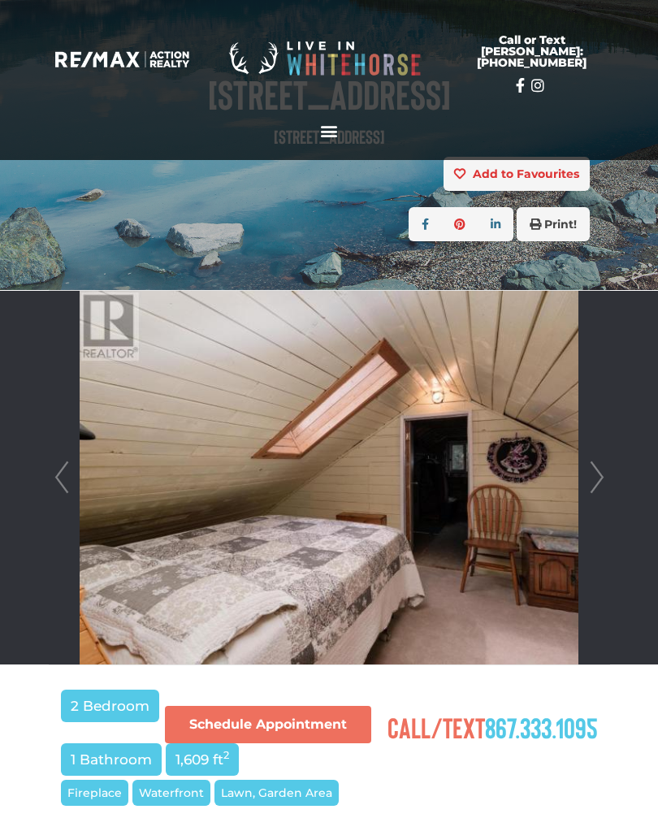
click at [590, 495] on link "Next" at bounding box center [597, 478] width 24 height 374
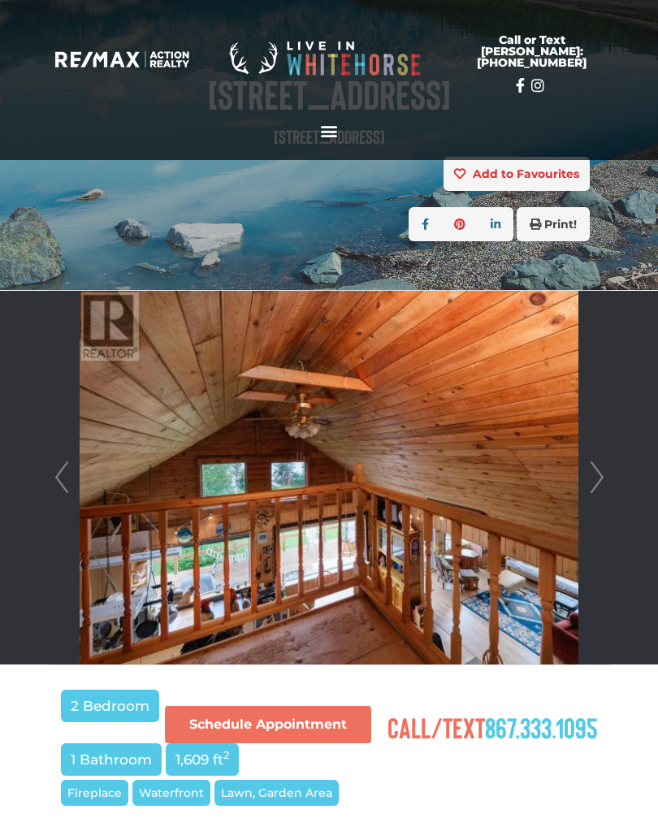
click at [591, 499] on link "Next" at bounding box center [597, 478] width 24 height 374
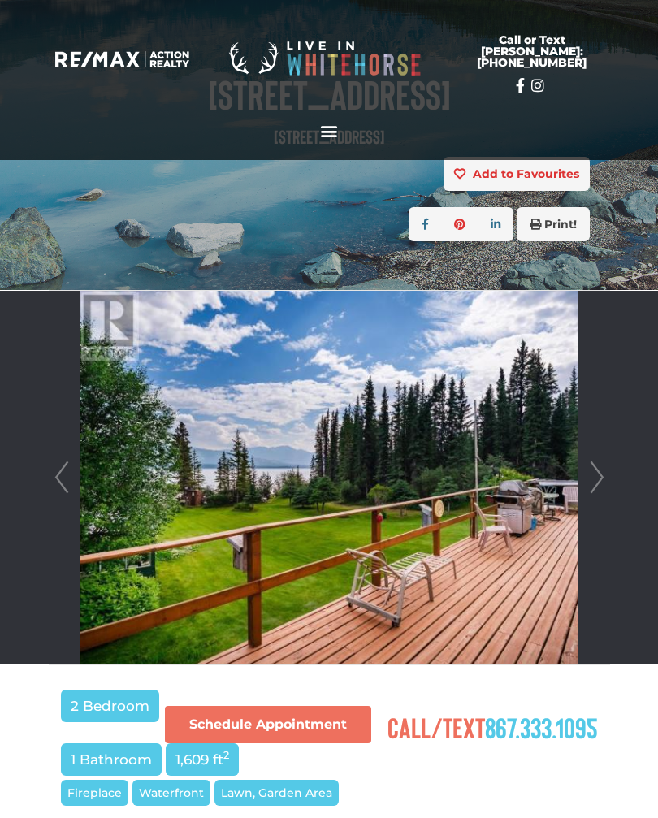
click at [588, 498] on link "Next" at bounding box center [597, 478] width 24 height 374
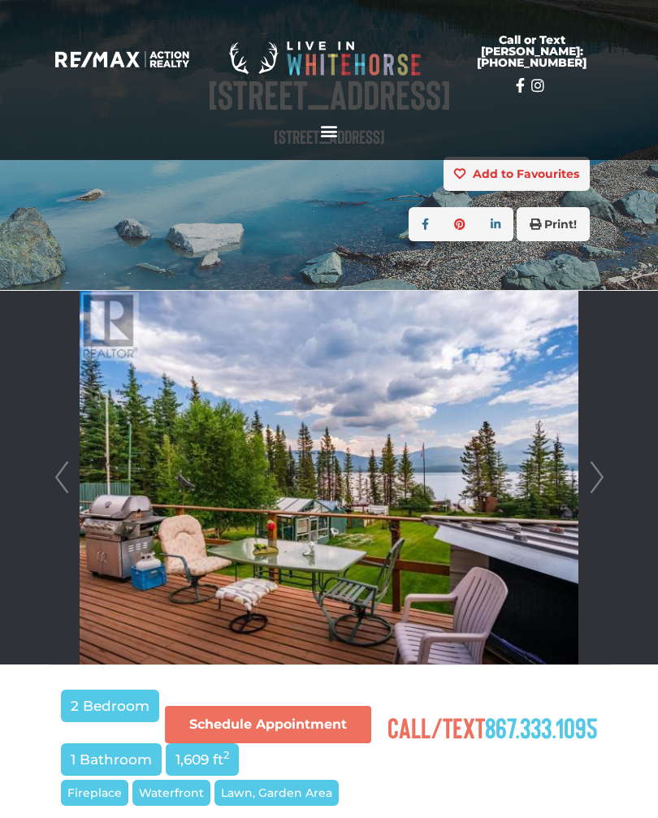
click at [590, 497] on link "Next" at bounding box center [597, 478] width 24 height 374
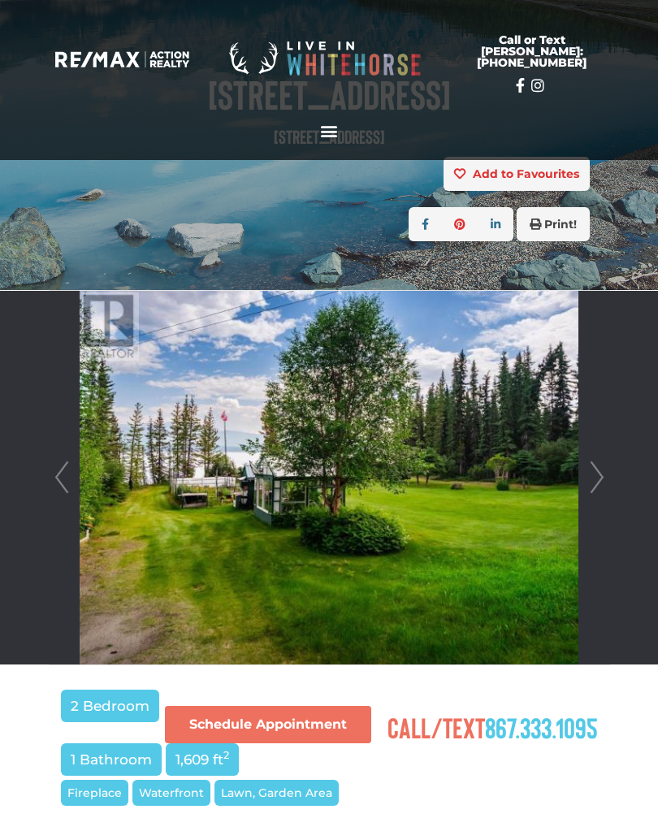
click at [591, 495] on link "Next" at bounding box center [597, 478] width 24 height 374
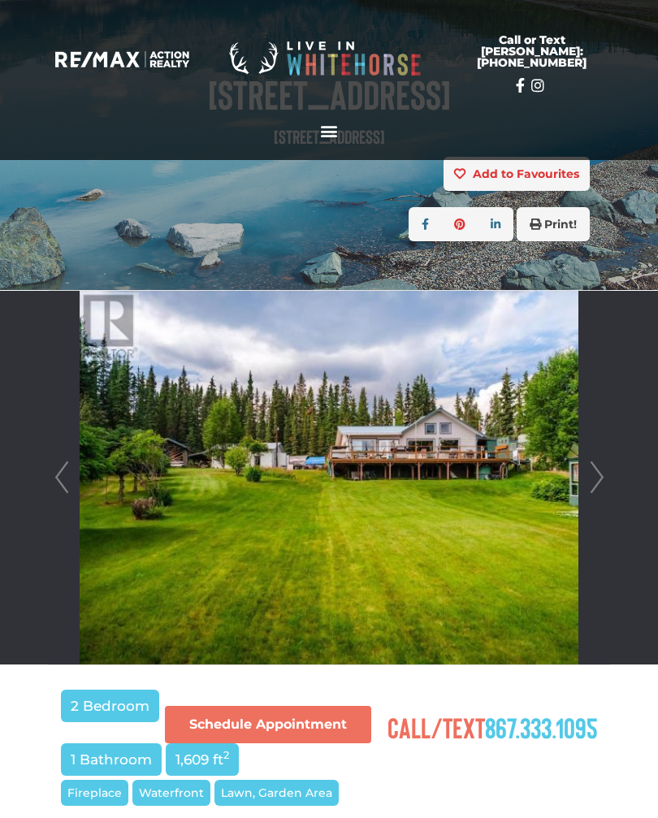
click at [590, 492] on link "Next" at bounding box center [597, 478] width 24 height 374
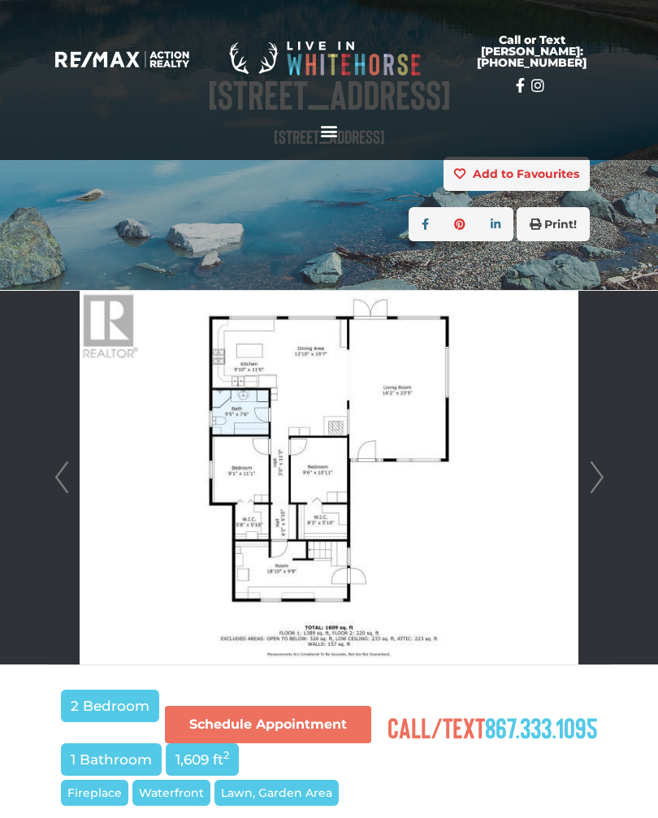
click at [591, 489] on link "Next" at bounding box center [597, 478] width 24 height 374
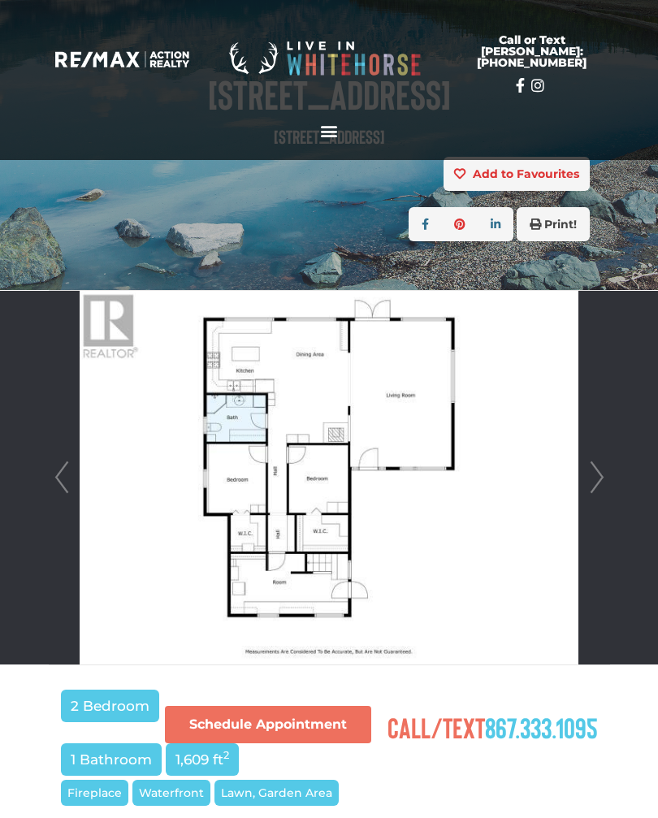
click at [587, 482] on link "Next" at bounding box center [597, 478] width 24 height 374
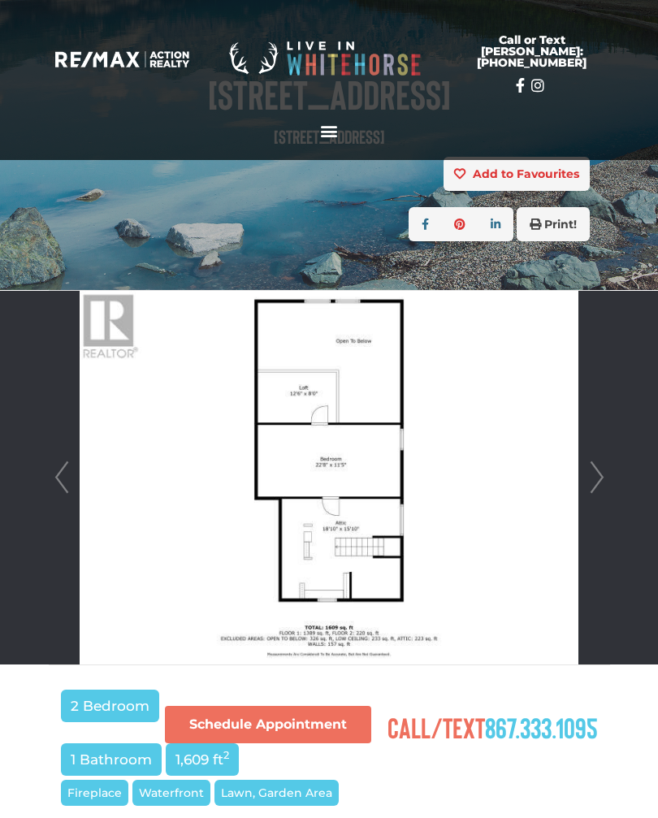
click at [588, 481] on link "Next" at bounding box center [597, 478] width 24 height 374
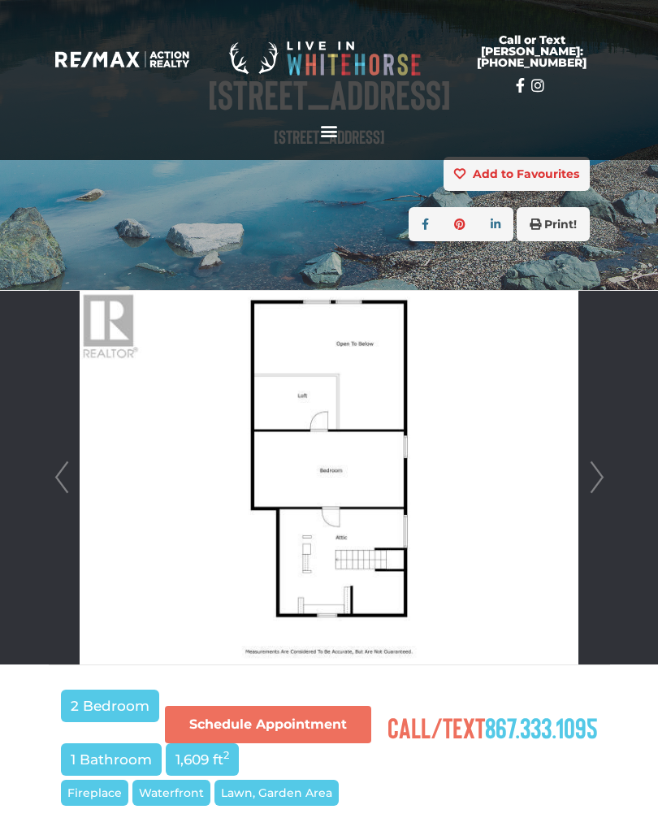
click at [587, 483] on link "Next" at bounding box center [597, 478] width 24 height 374
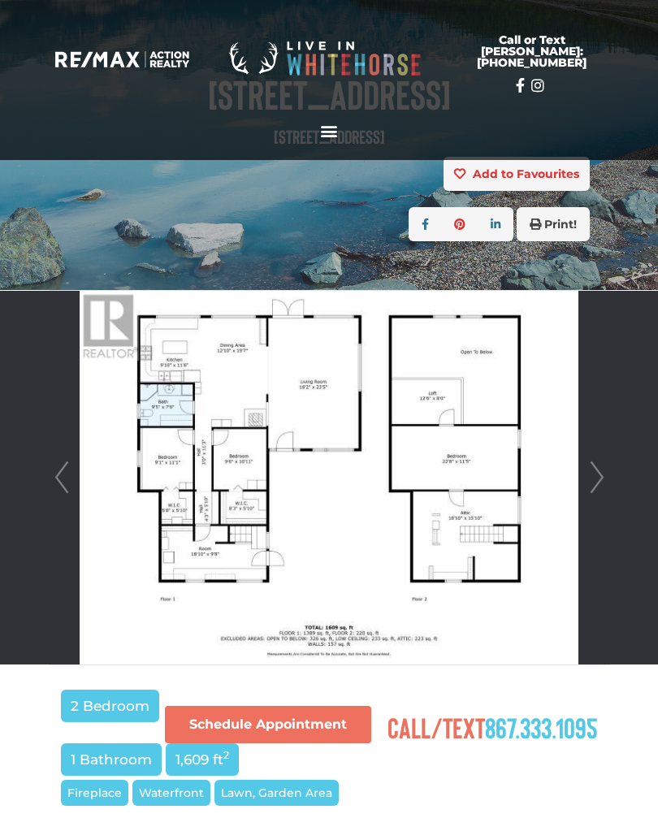
click at [588, 488] on link "Next" at bounding box center [597, 478] width 24 height 374
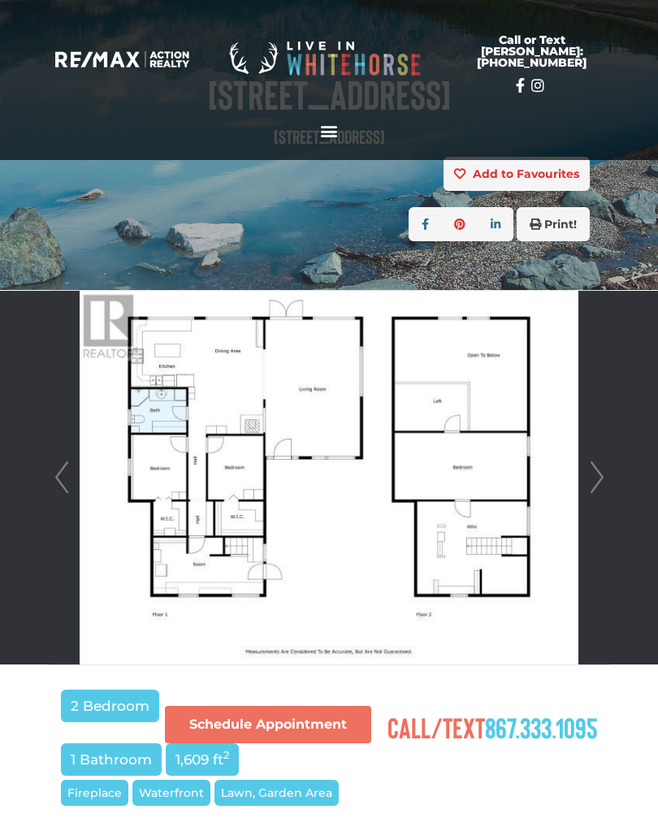
click at [587, 490] on link "Next" at bounding box center [597, 478] width 24 height 374
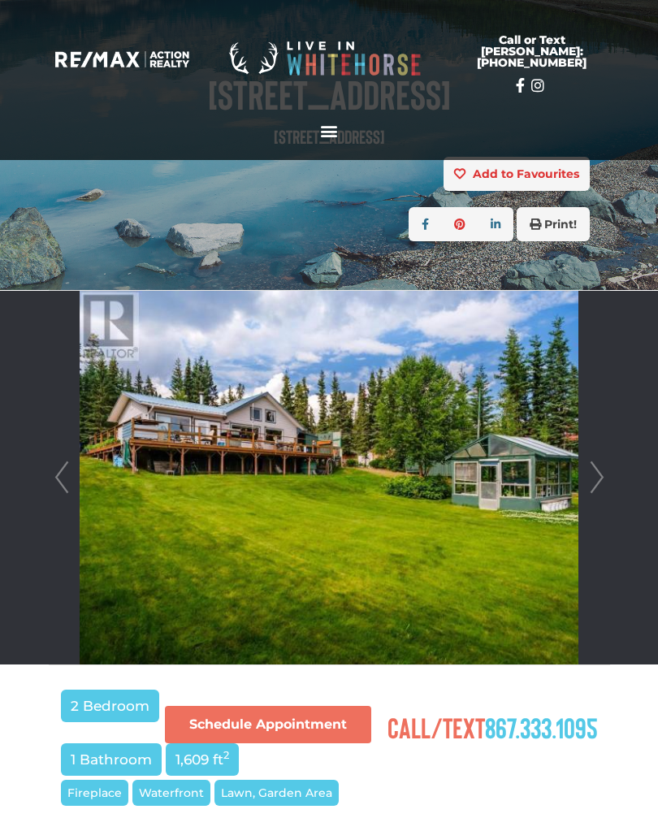
click at [585, 489] on link "Next" at bounding box center [597, 478] width 24 height 374
